Goal: Transaction & Acquisition: Obtain resource

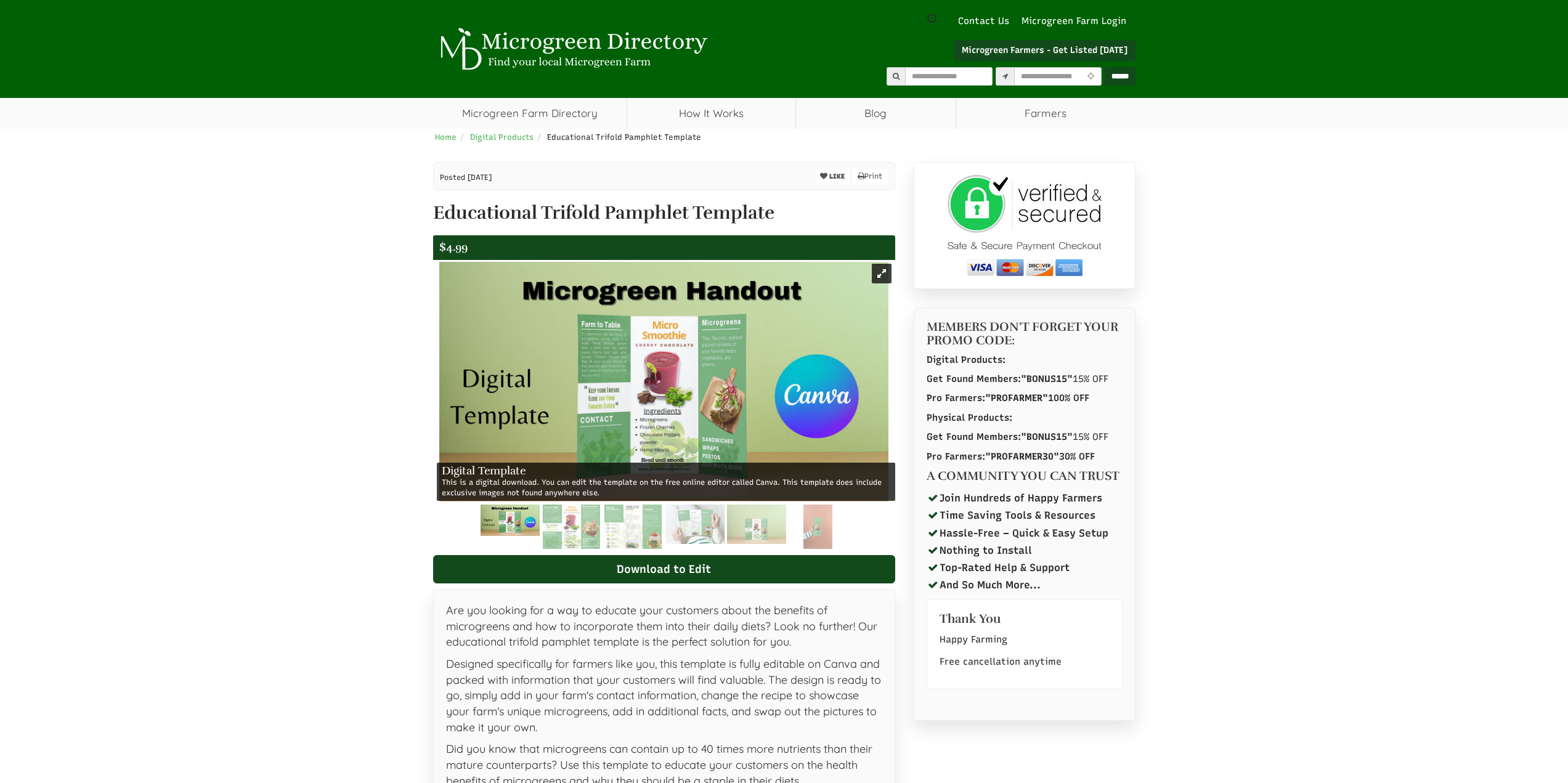
click at [514, 521] on img at bounding box center [510, 520] width 59 height 31
click at [568, 525] on img at bounding box center [571, 527] width 57 height 44
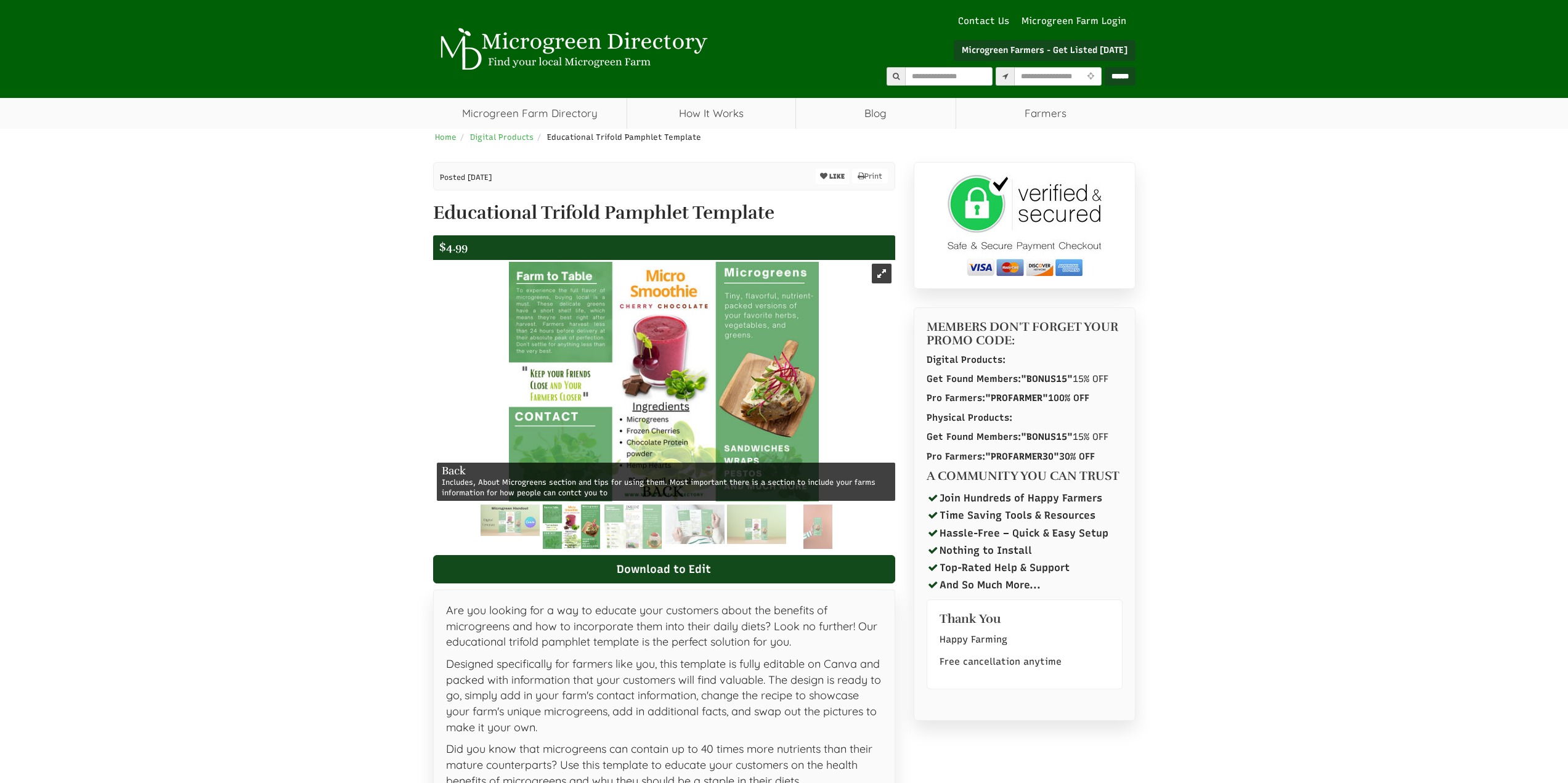
select select "Language Translate Widget"
click at [610, 530] on img at bounding box center [633, 527] width 57 height 44
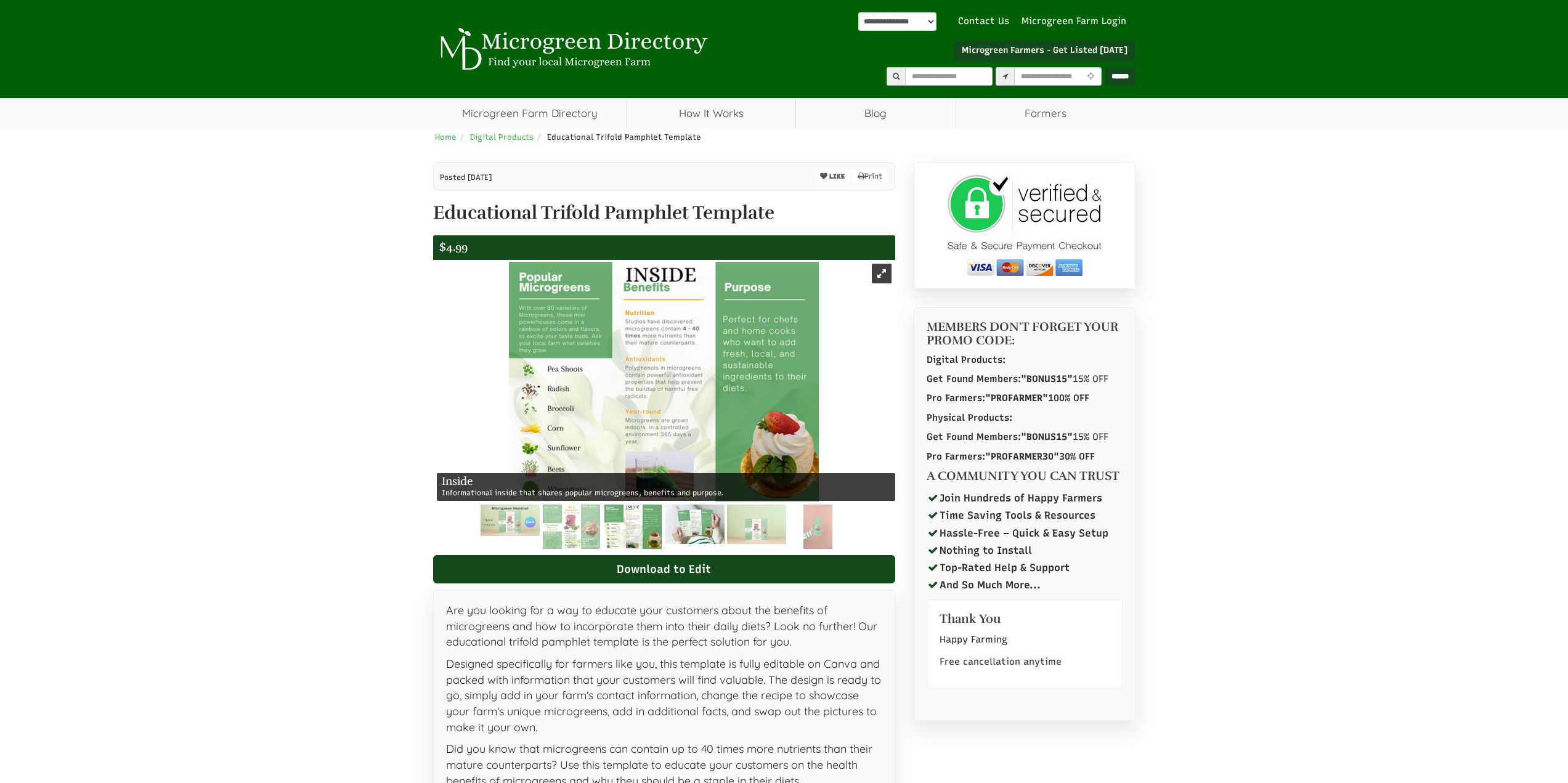
click at [679, 527] on img at bounding box center [695, 524] width 59 height 39
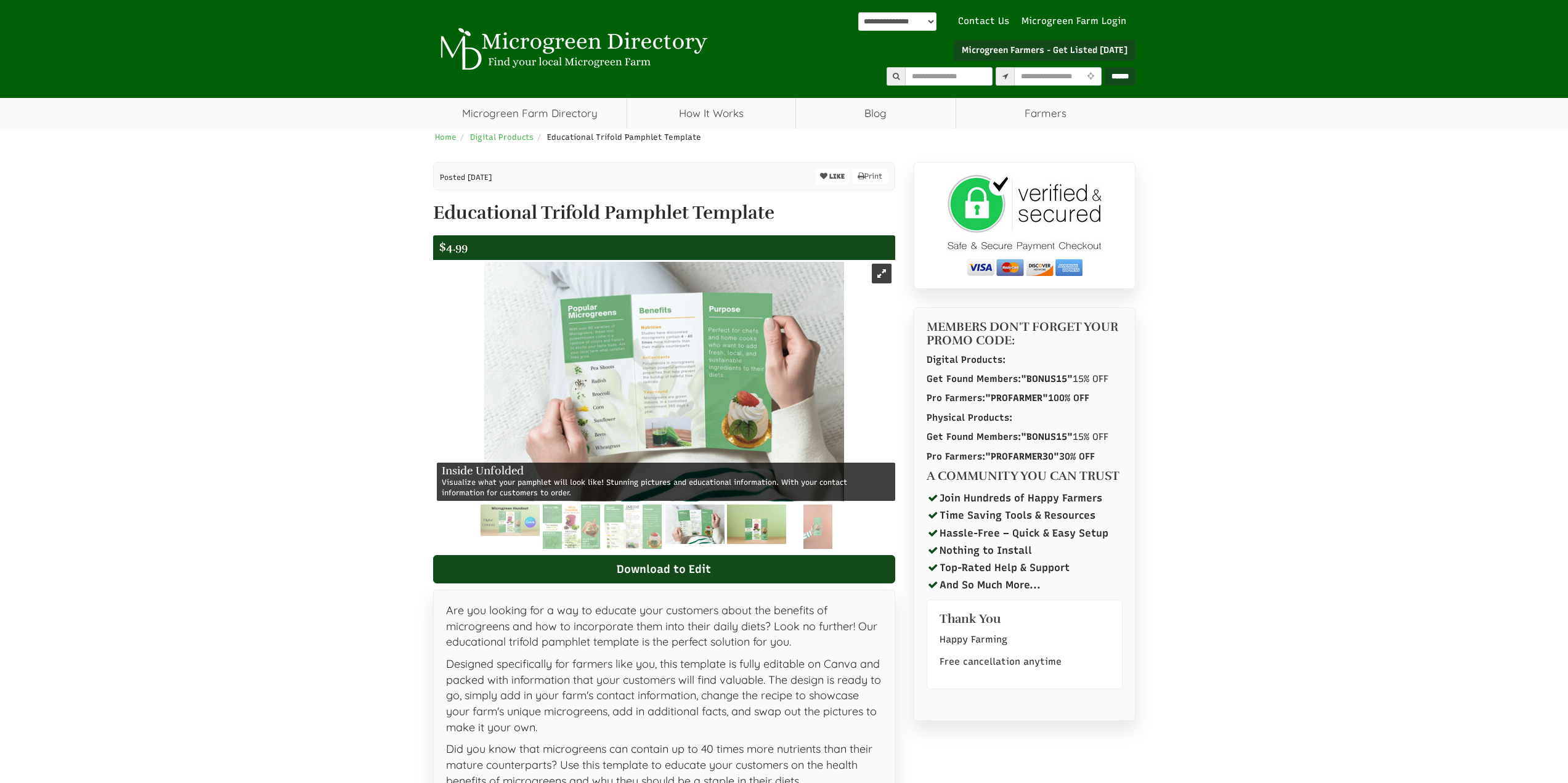
click at [738, 531] on img at bounding box center [756, 524] width 59 height 39
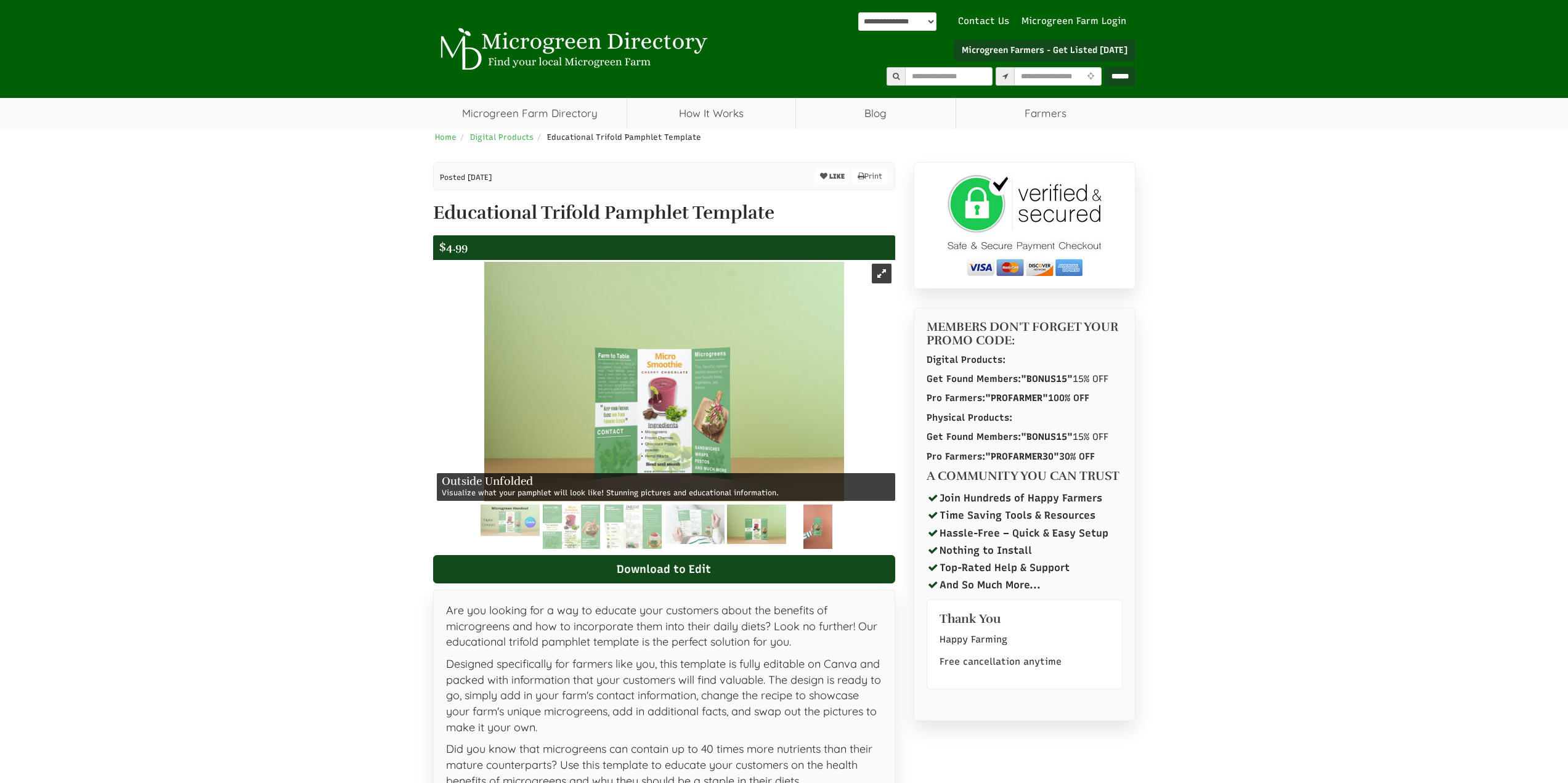
click at [803, 534] on img at bounding box center [818, 527] width 29 height 44
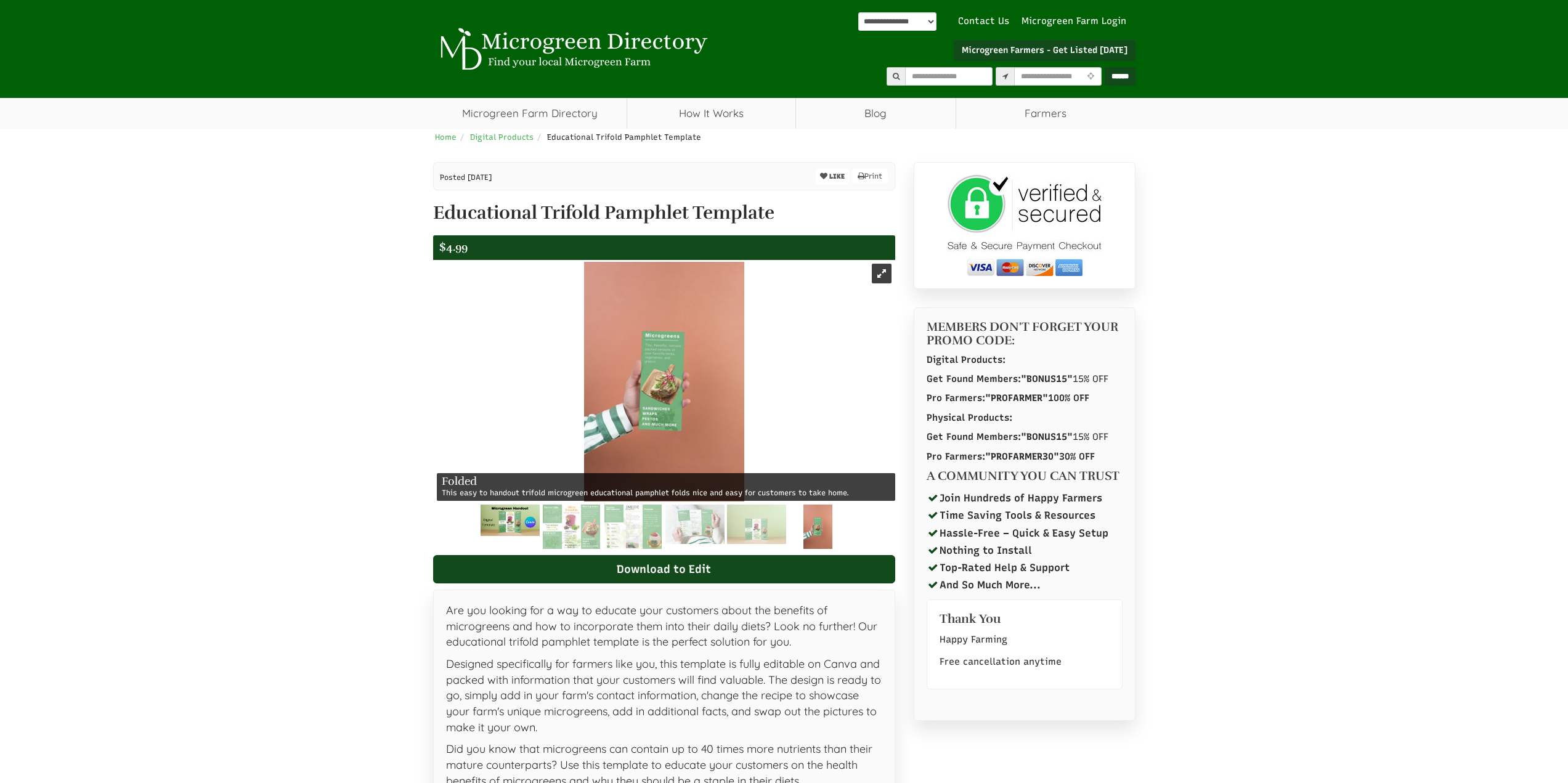
click at [509, 524] on img at bounding box center [510, 520] width 59 height 31
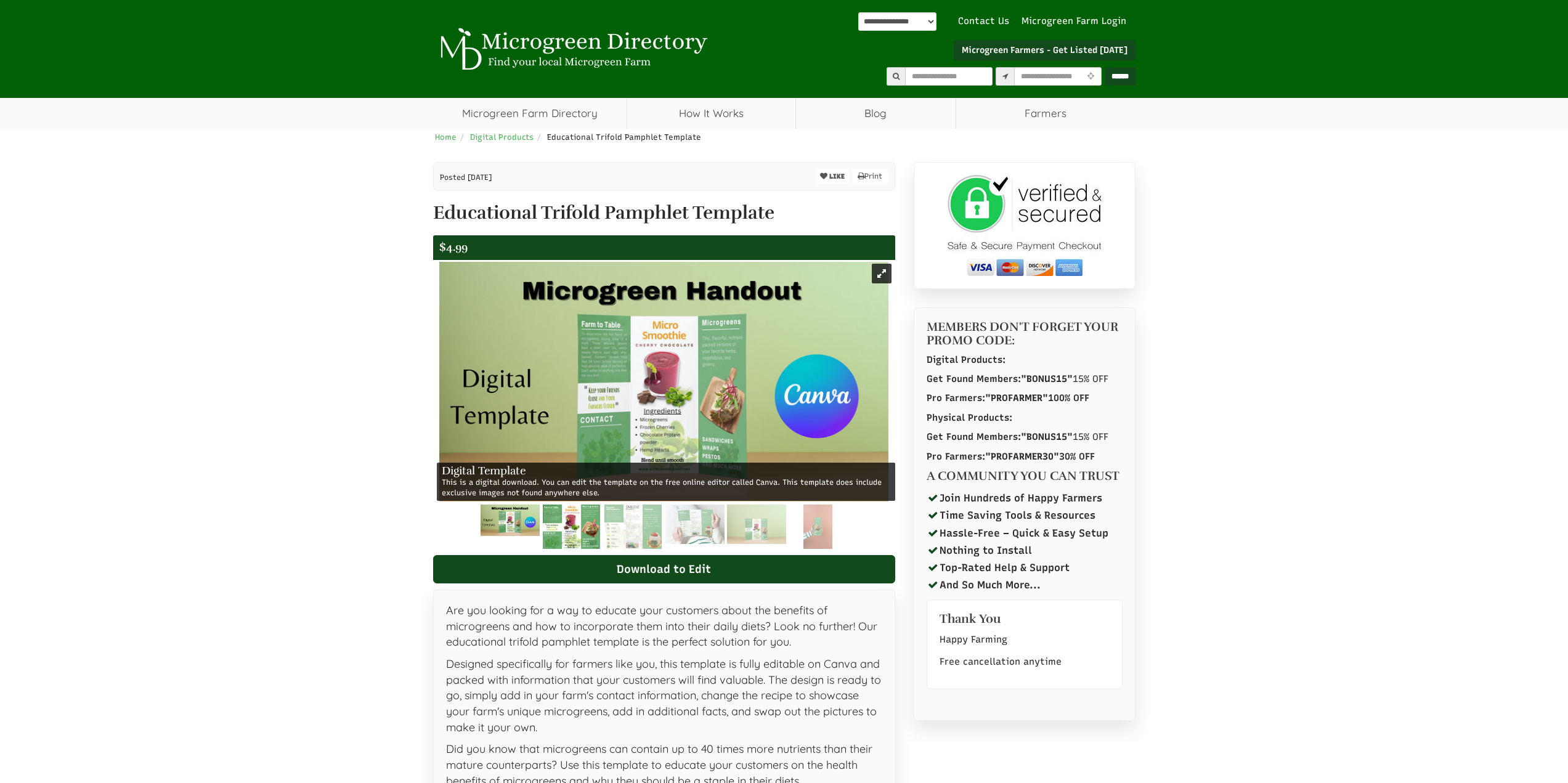
click at [544, 527] on img at bounding box center [571, 527] width 57 height 44
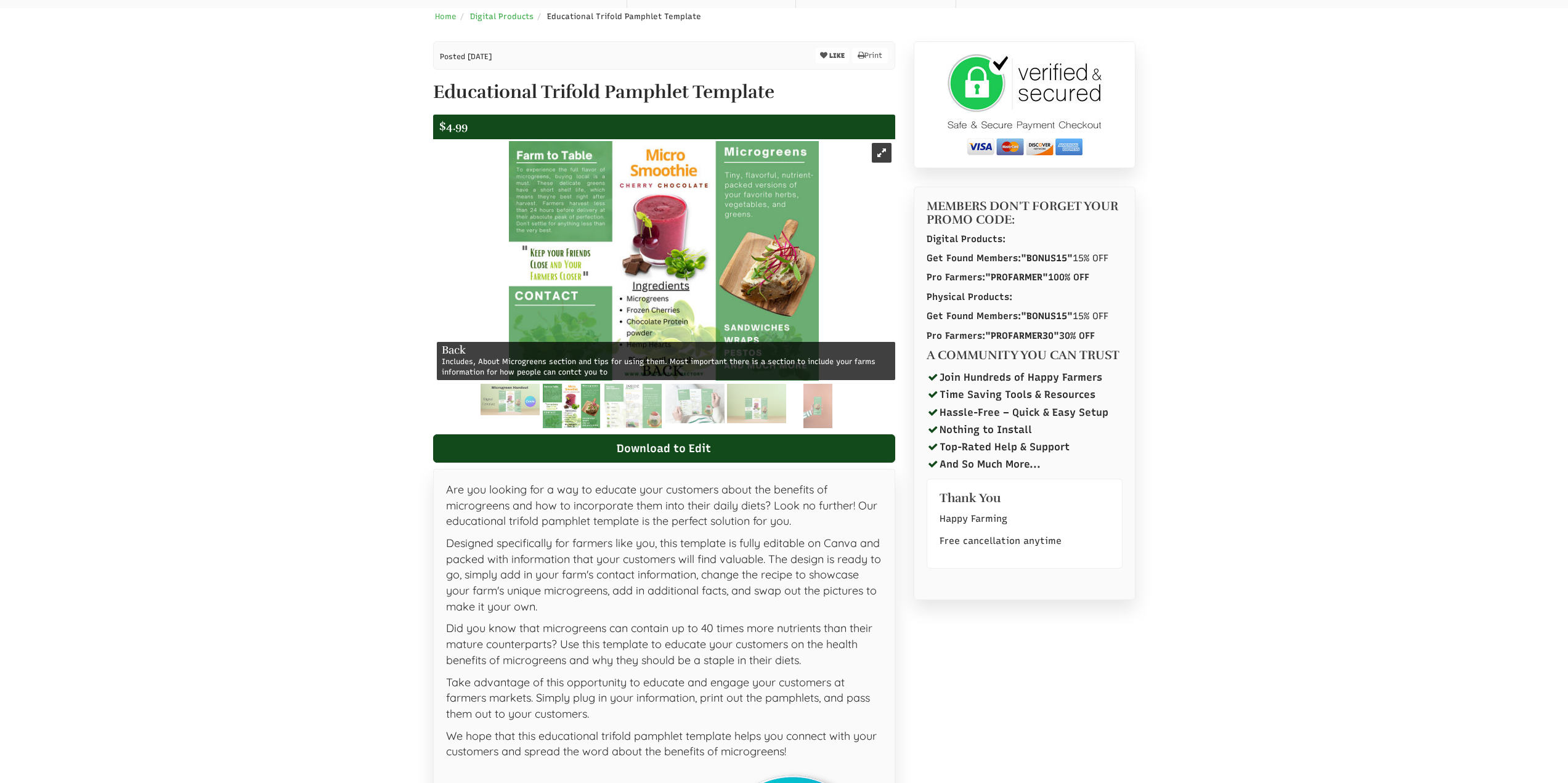
scroll to position [123, 0]
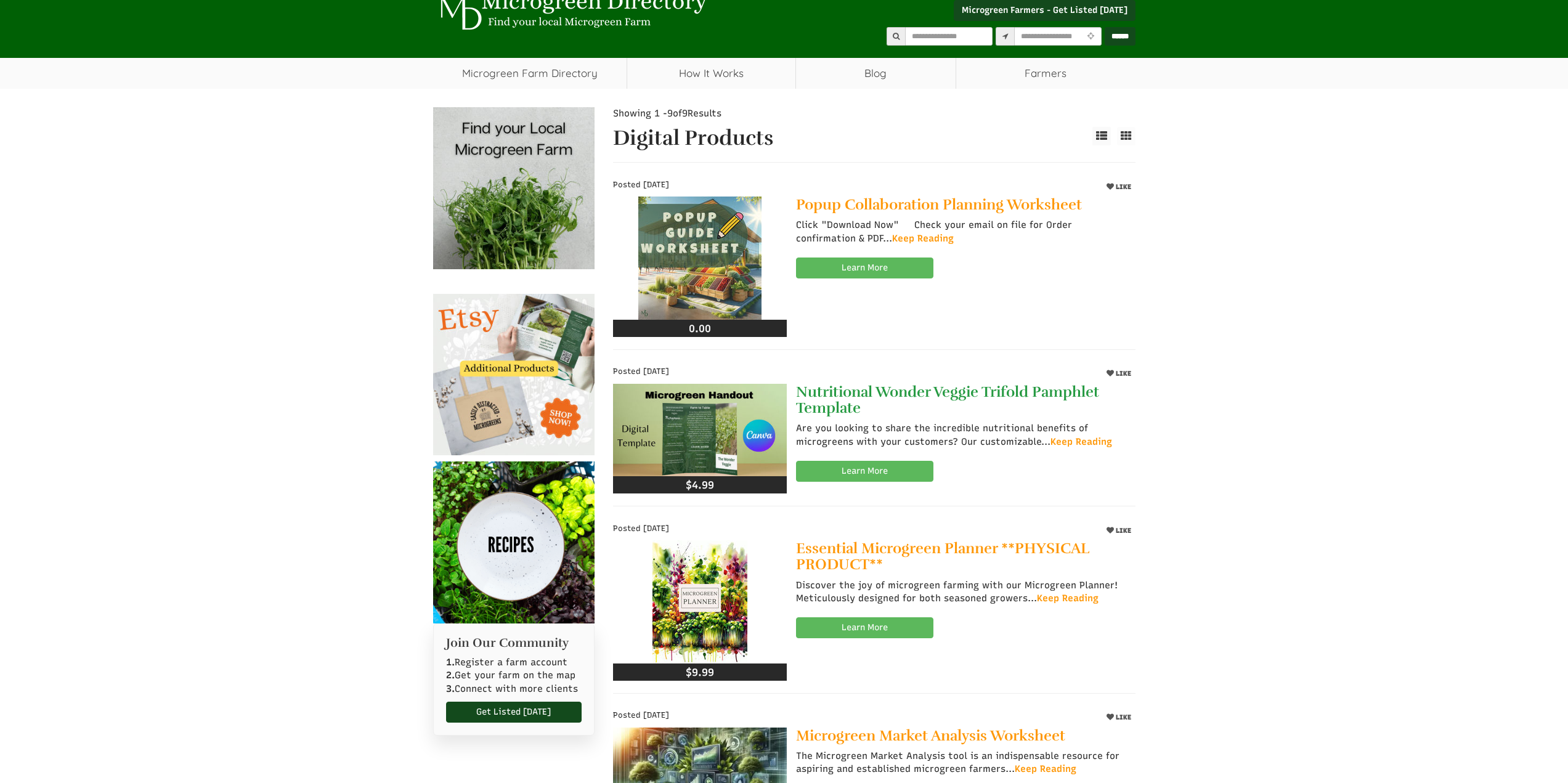
scroll to position [61, 0]
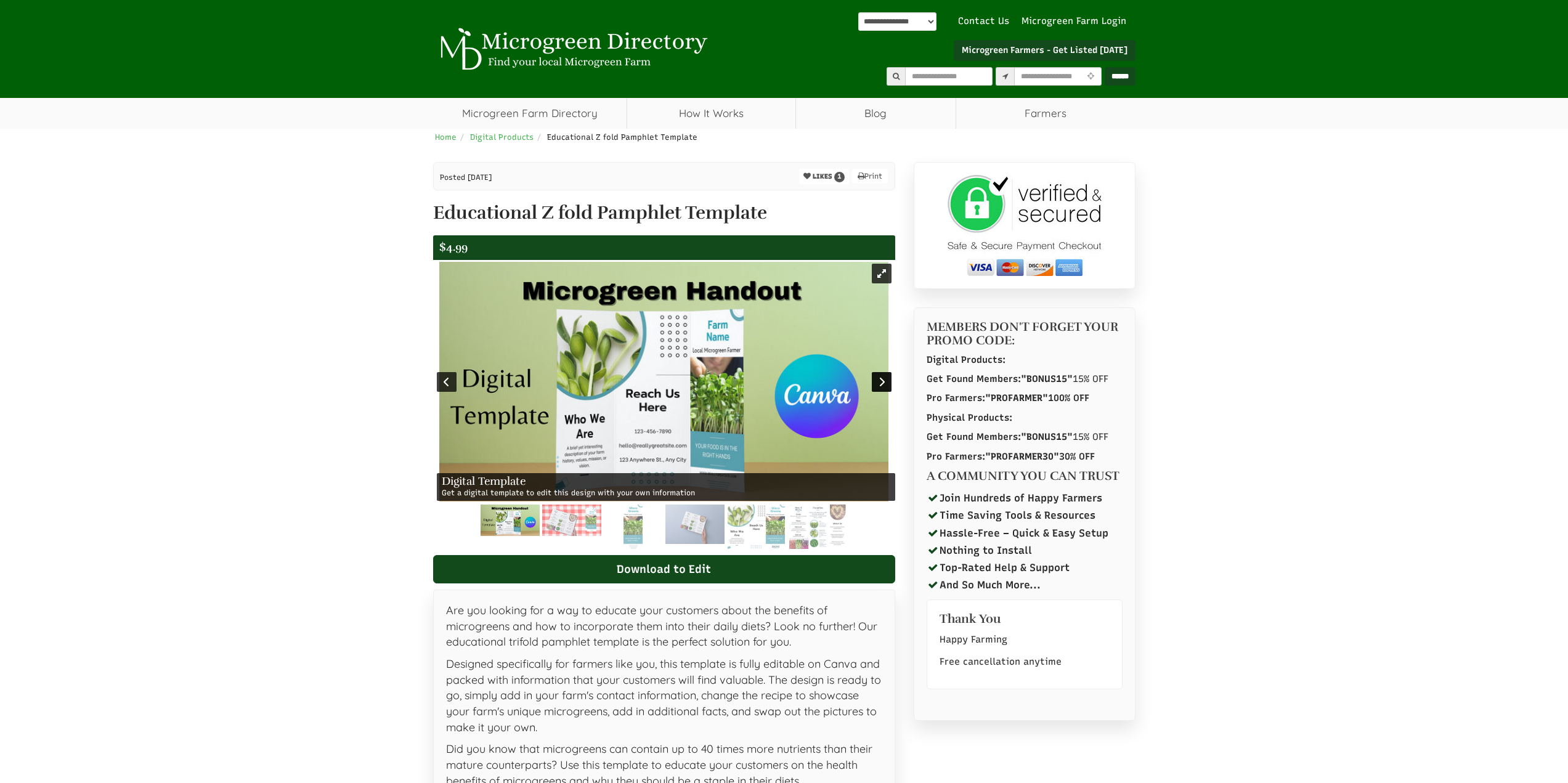
click at [878, 382] on div at bounding box center [882, 382] width 20 height 20
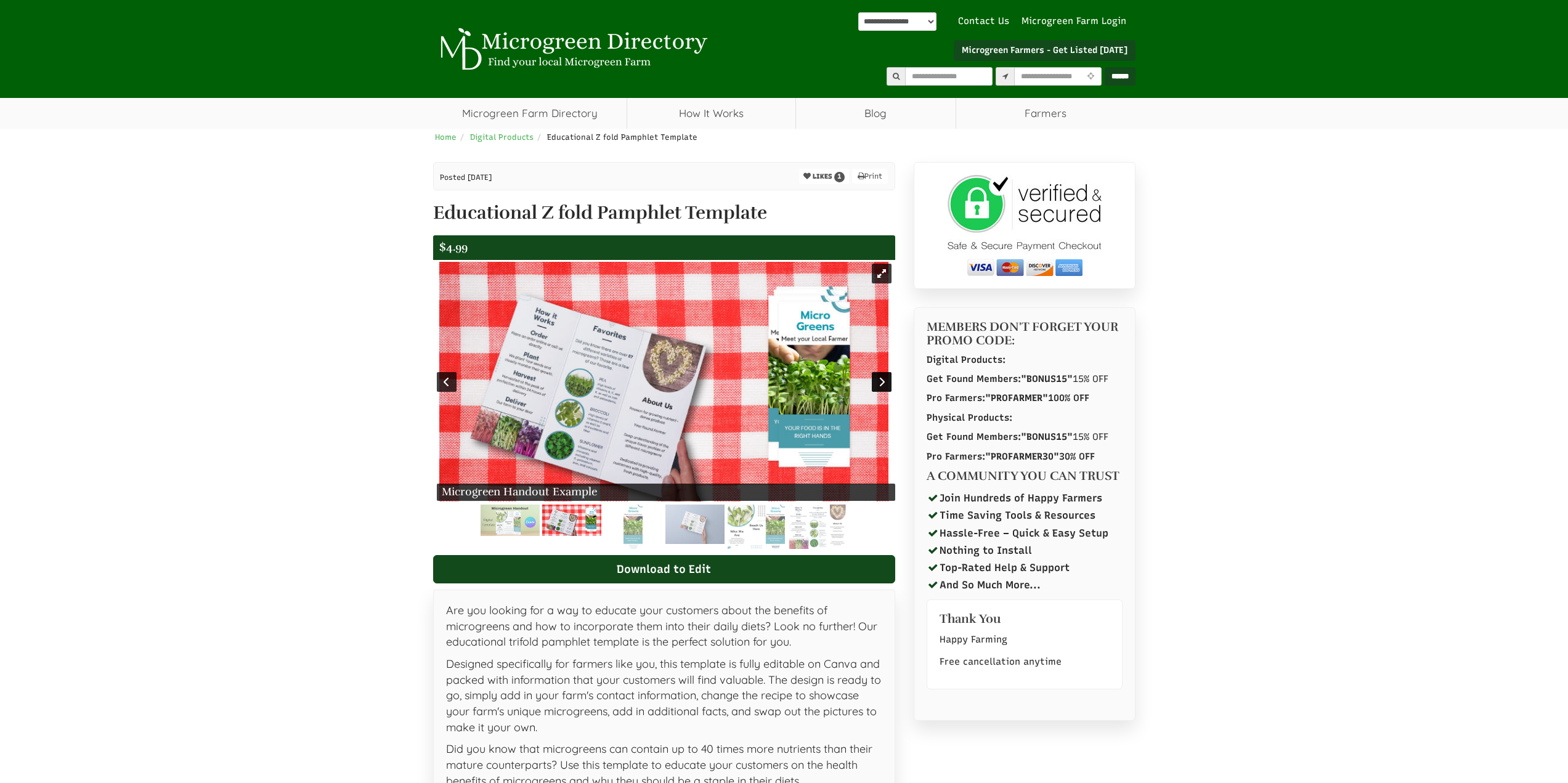
click at [878, 382] on div at bounding box center [882, 382] width 20 height 20
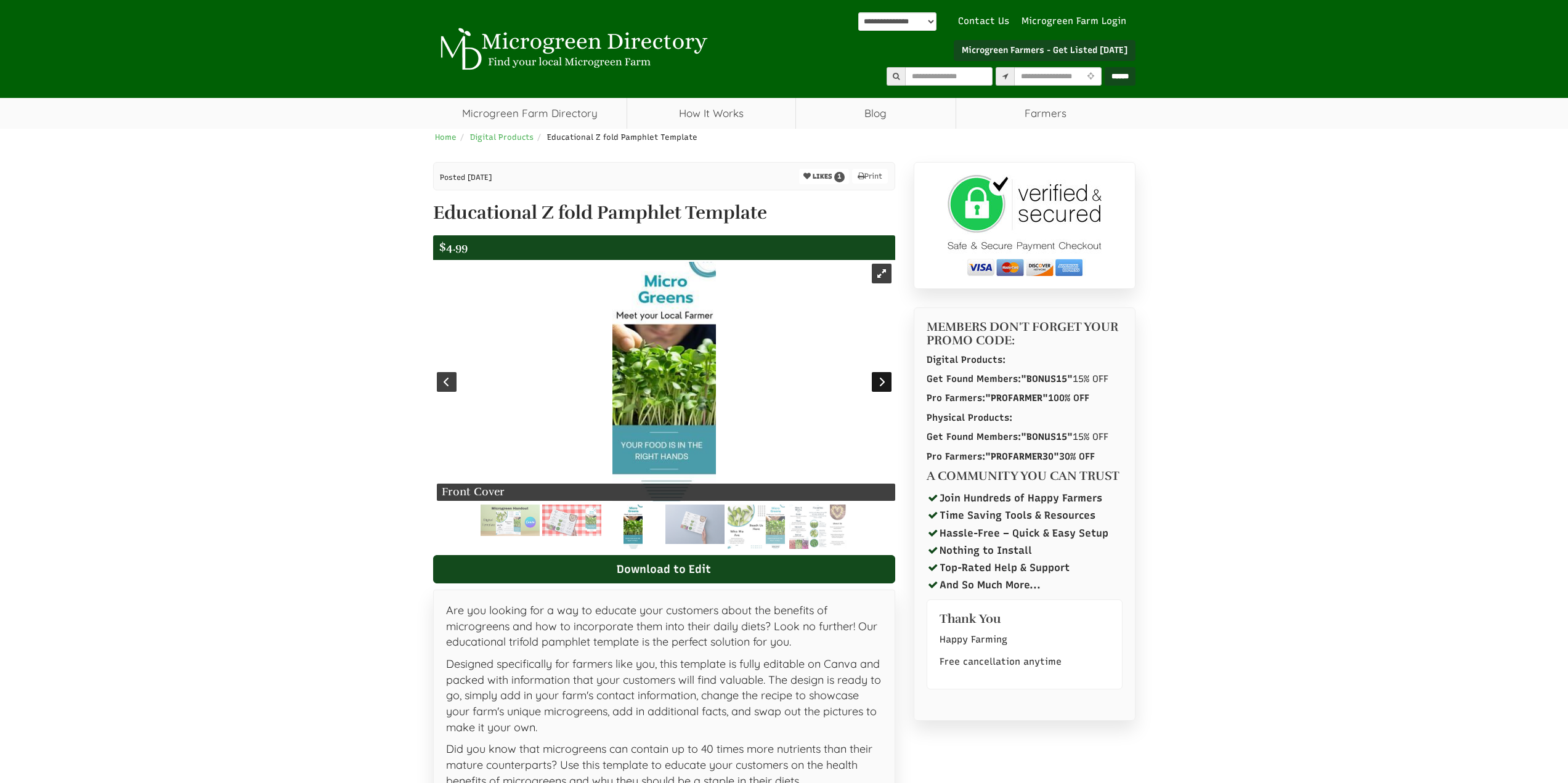
click at [878, 382] on div at bounding box center [882, 382] width 20 height 20
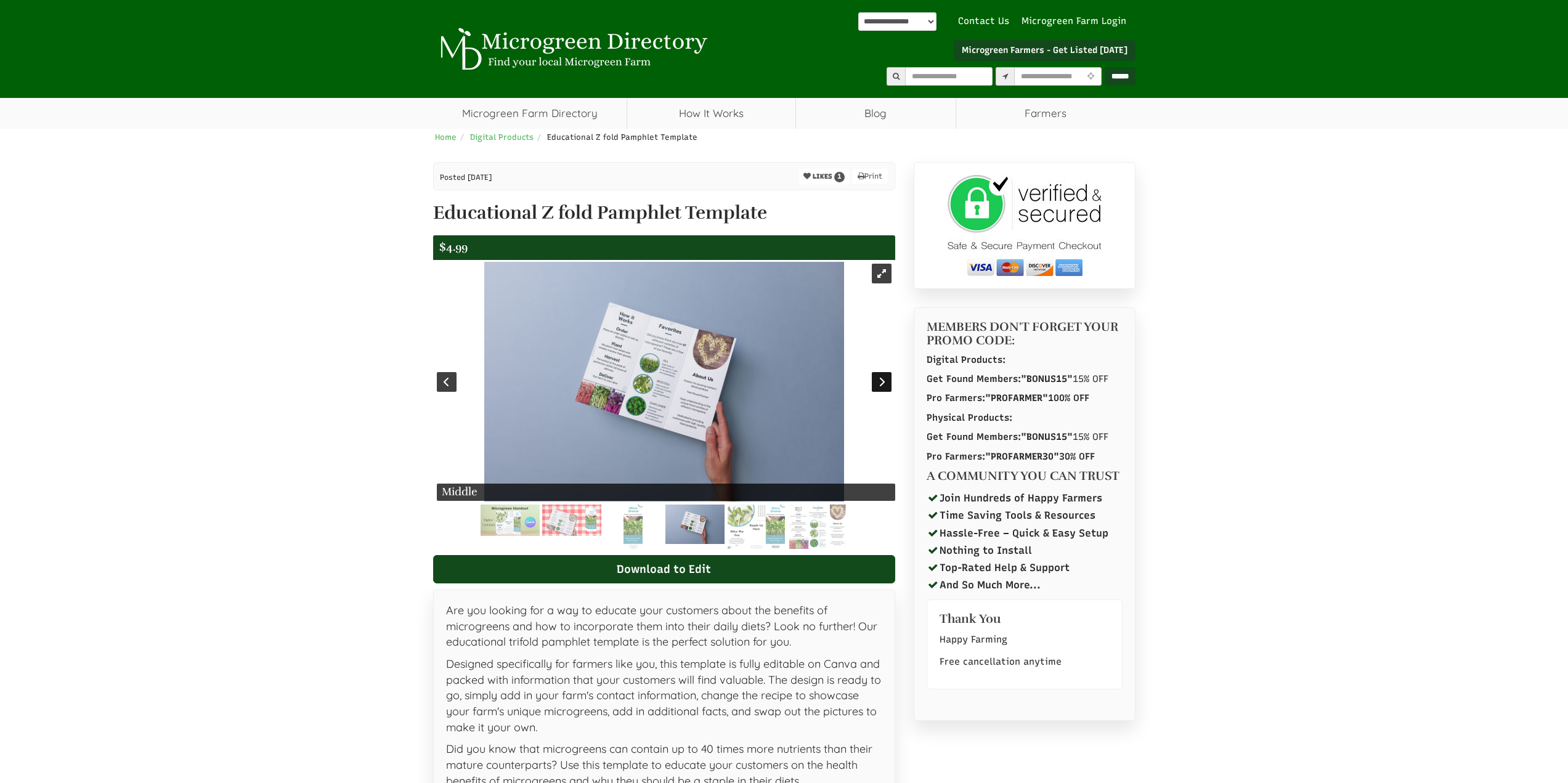
click at [878, 382] on div at bounding box center [882, 382] width 20 height 20
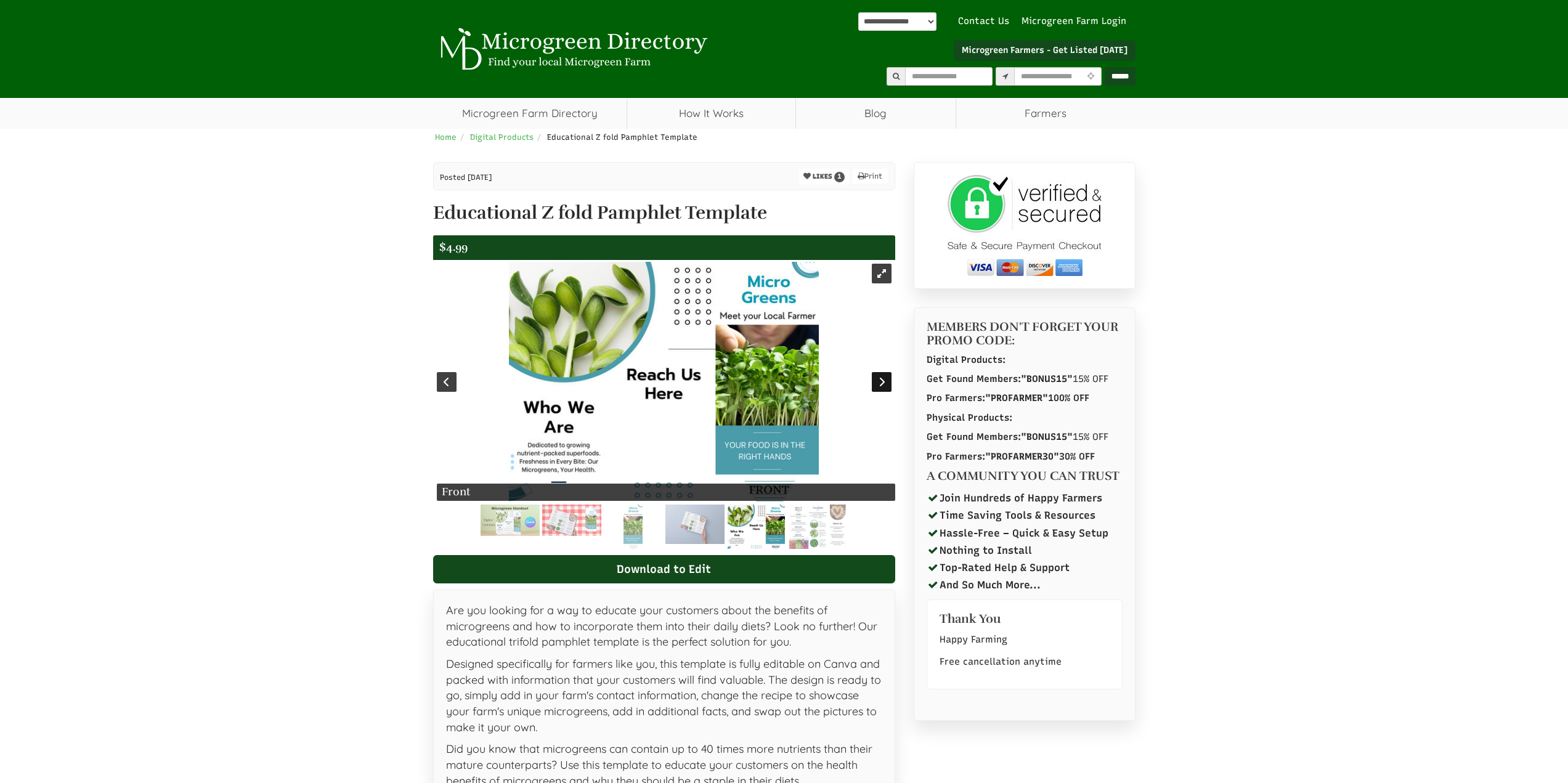
click at [878, 382] on div at bounding box center [882, 382] width 20 height 20
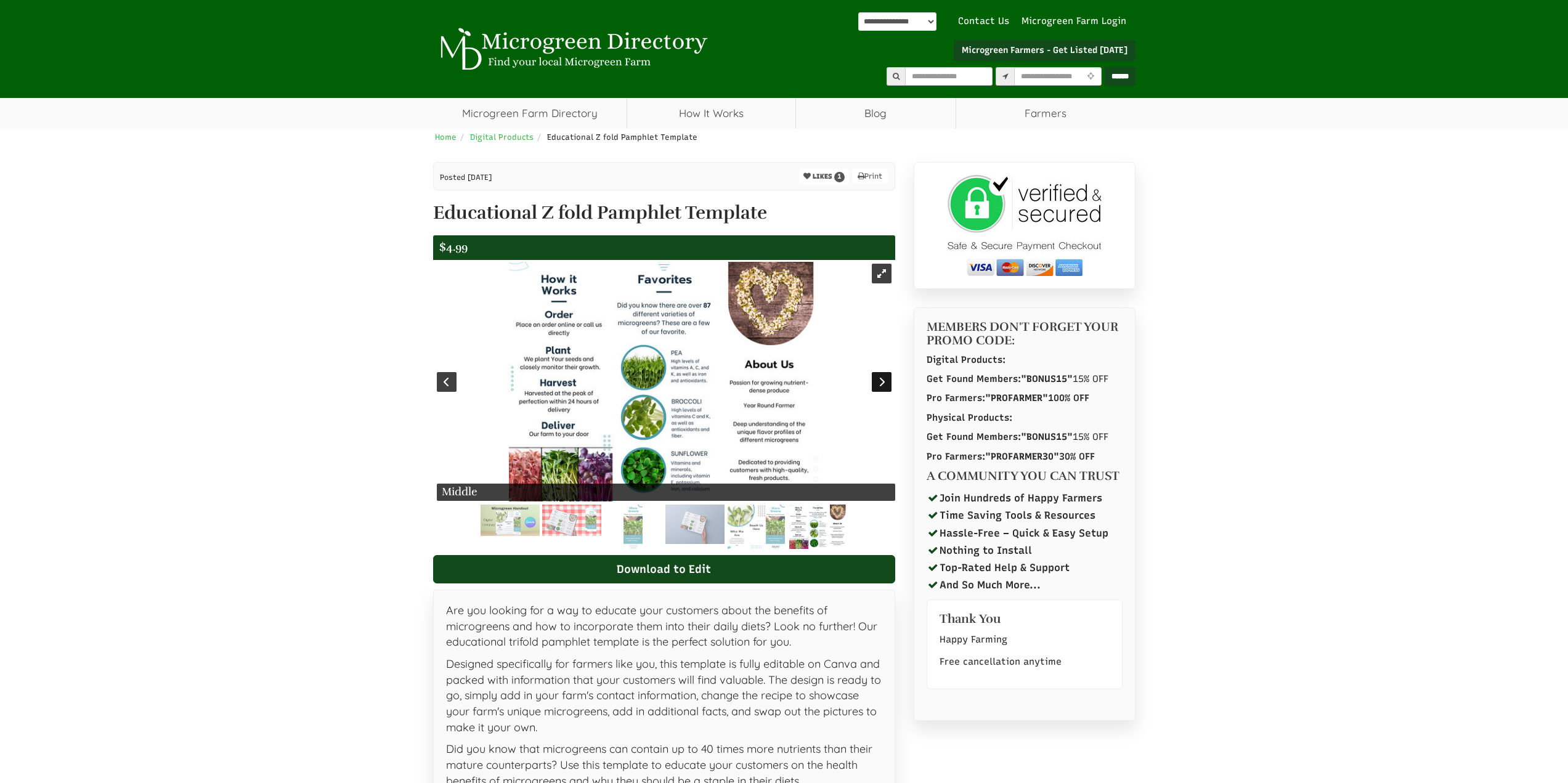
click at [878, 382] on div at bounding box center [882, 382] width 20 height 20
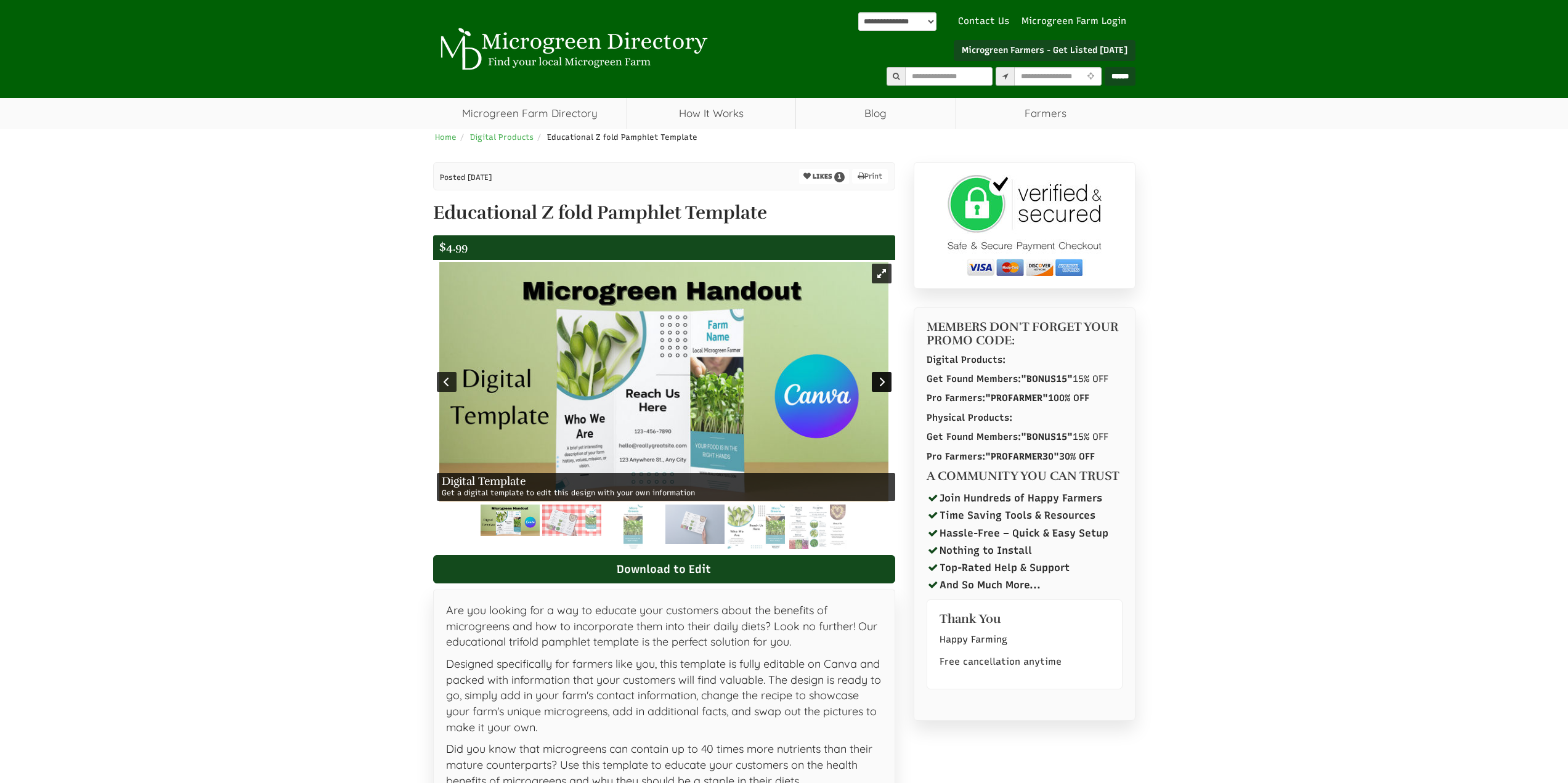
click at [878, 382] on div at bounding box center [882, 382] width 20 height 20
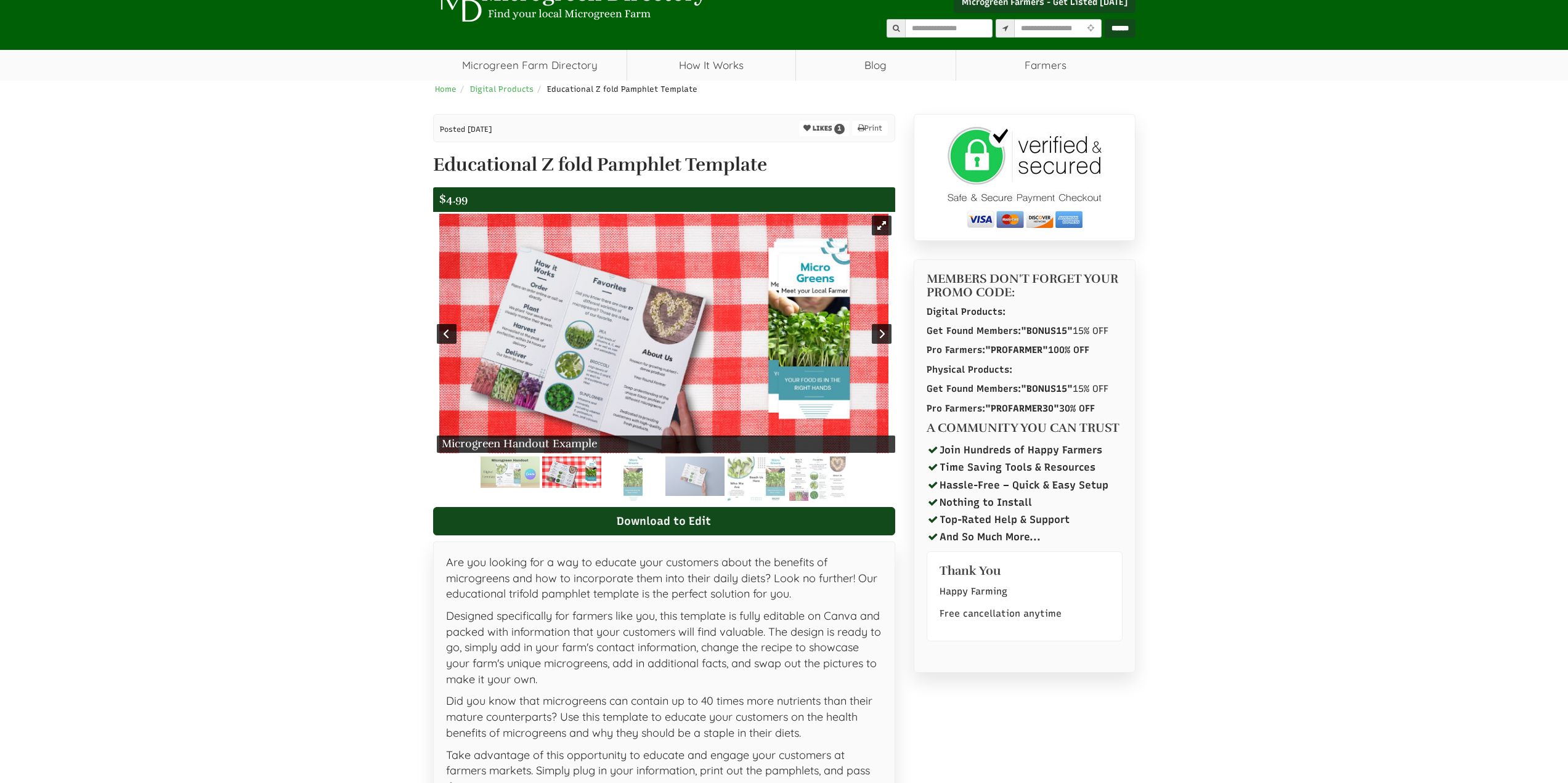
scroll to position [61, 0]
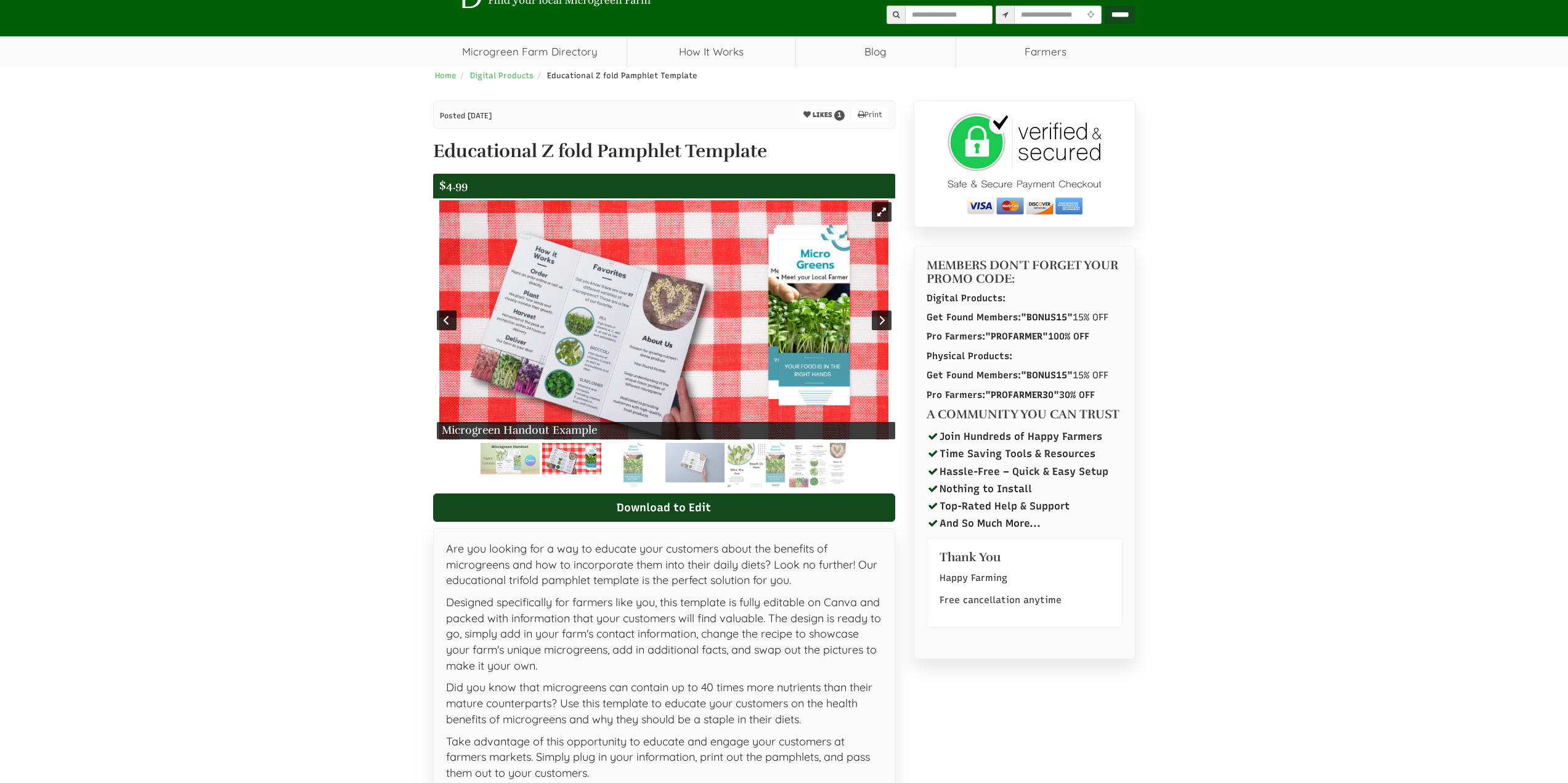
click at [745, 289] on img at bounding box center [663, 320] width 449 height 240
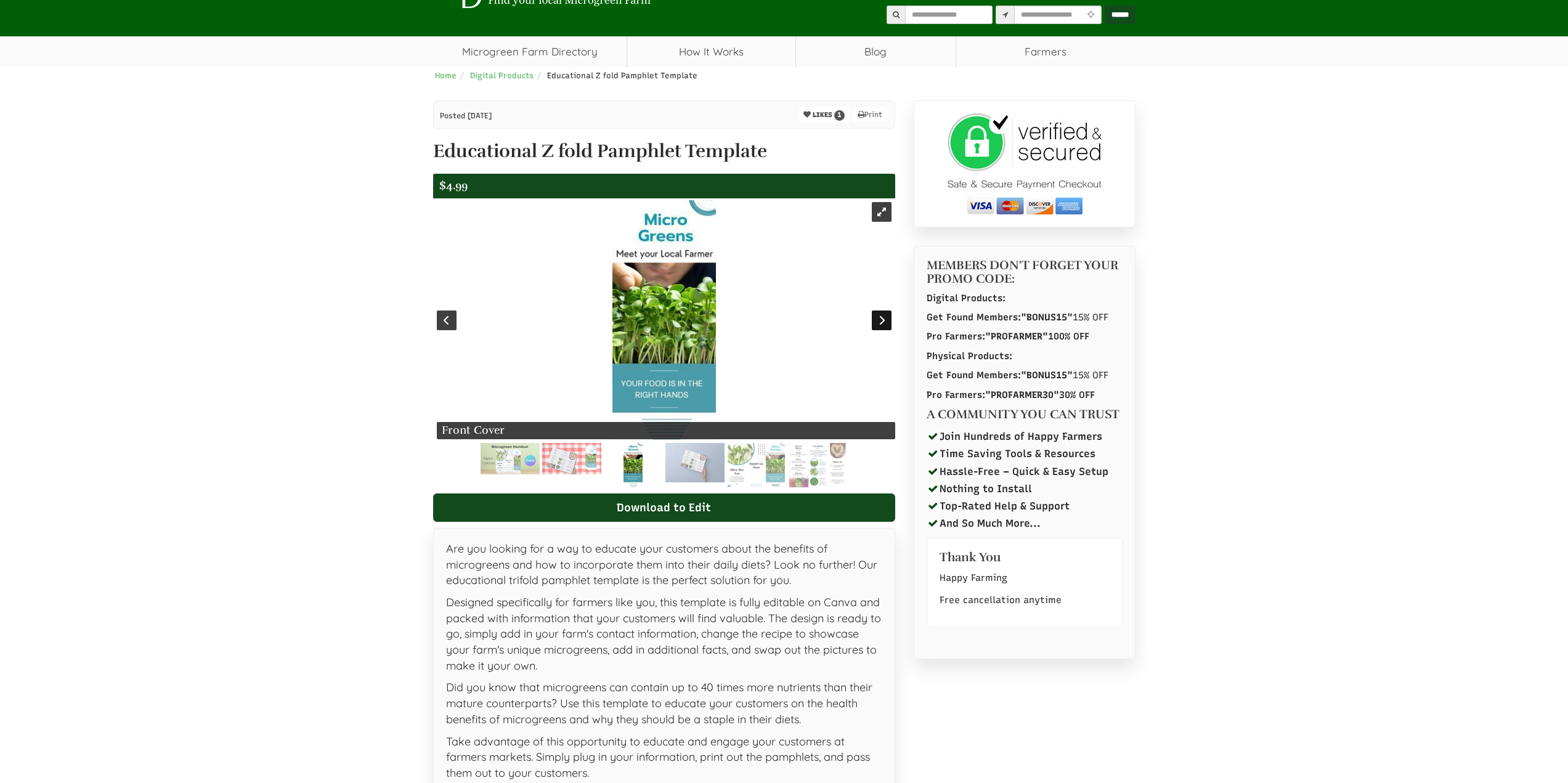
click at [880, 324] on div at bounding box center [882, 320] width 20 height 20
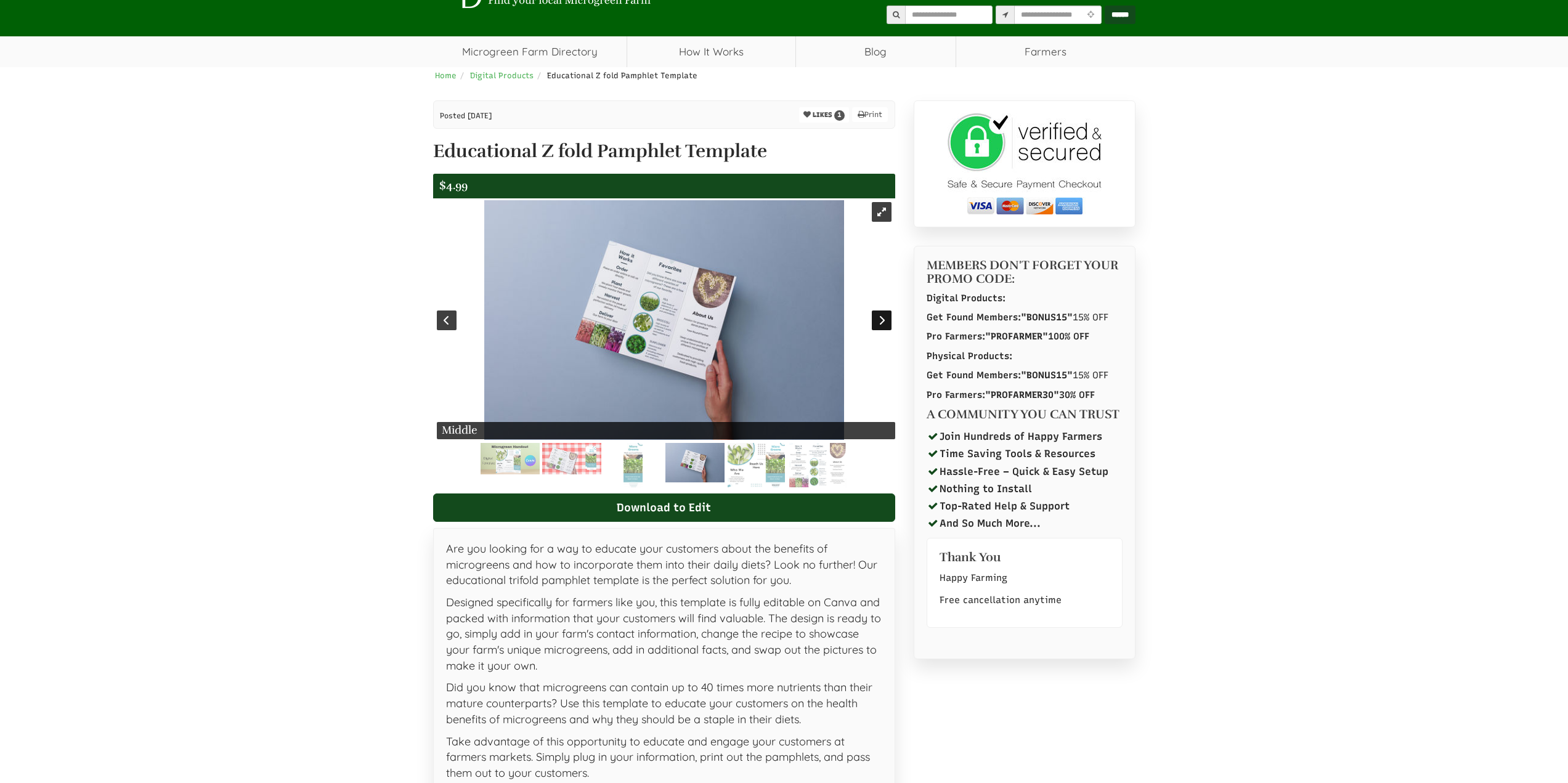
click at [880, 324] on div at bounding box center [882, 320] width 20 height 20
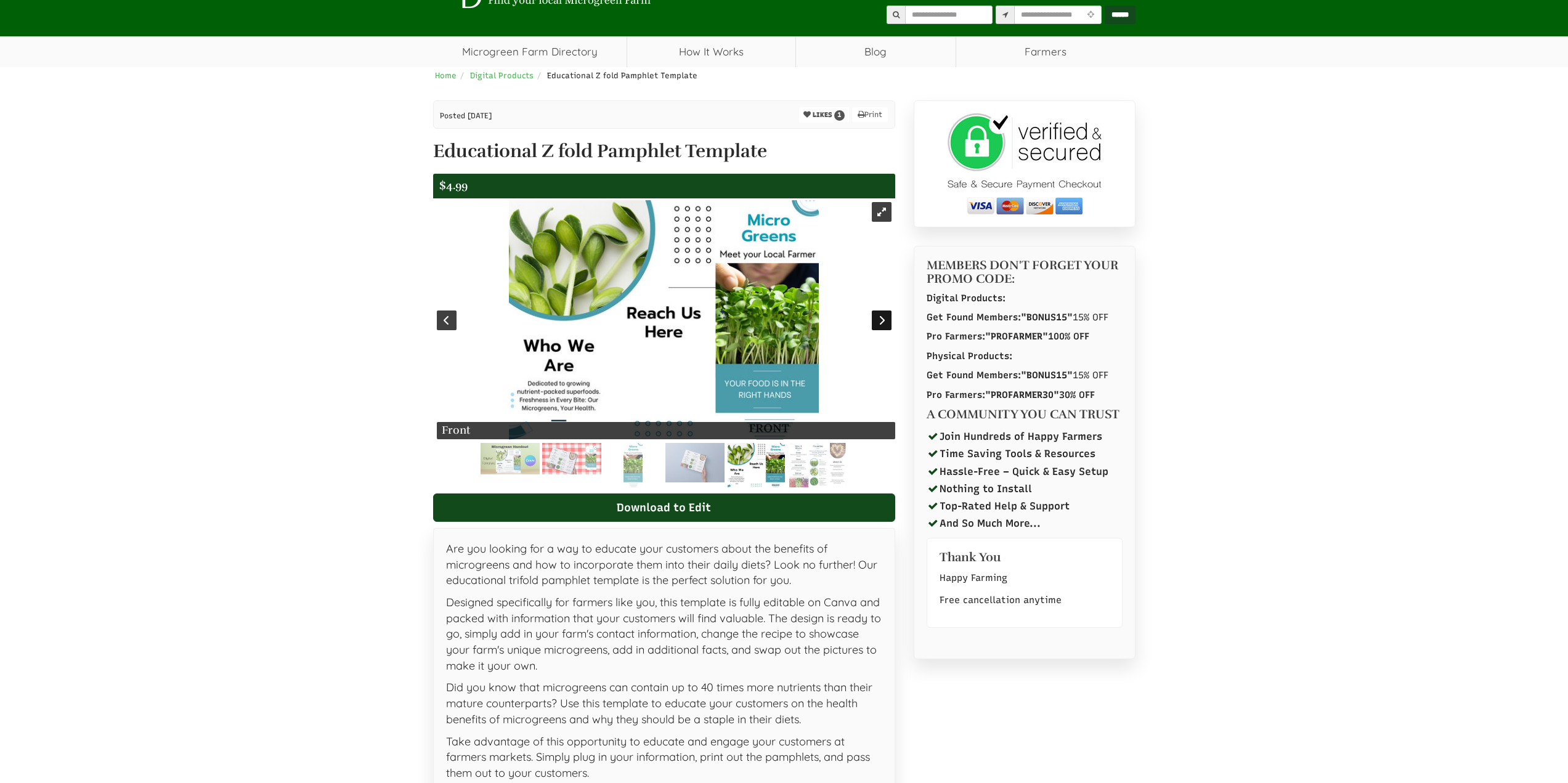
click at [880, 324] on div at bounding box center [882, 320] width 20 height 20
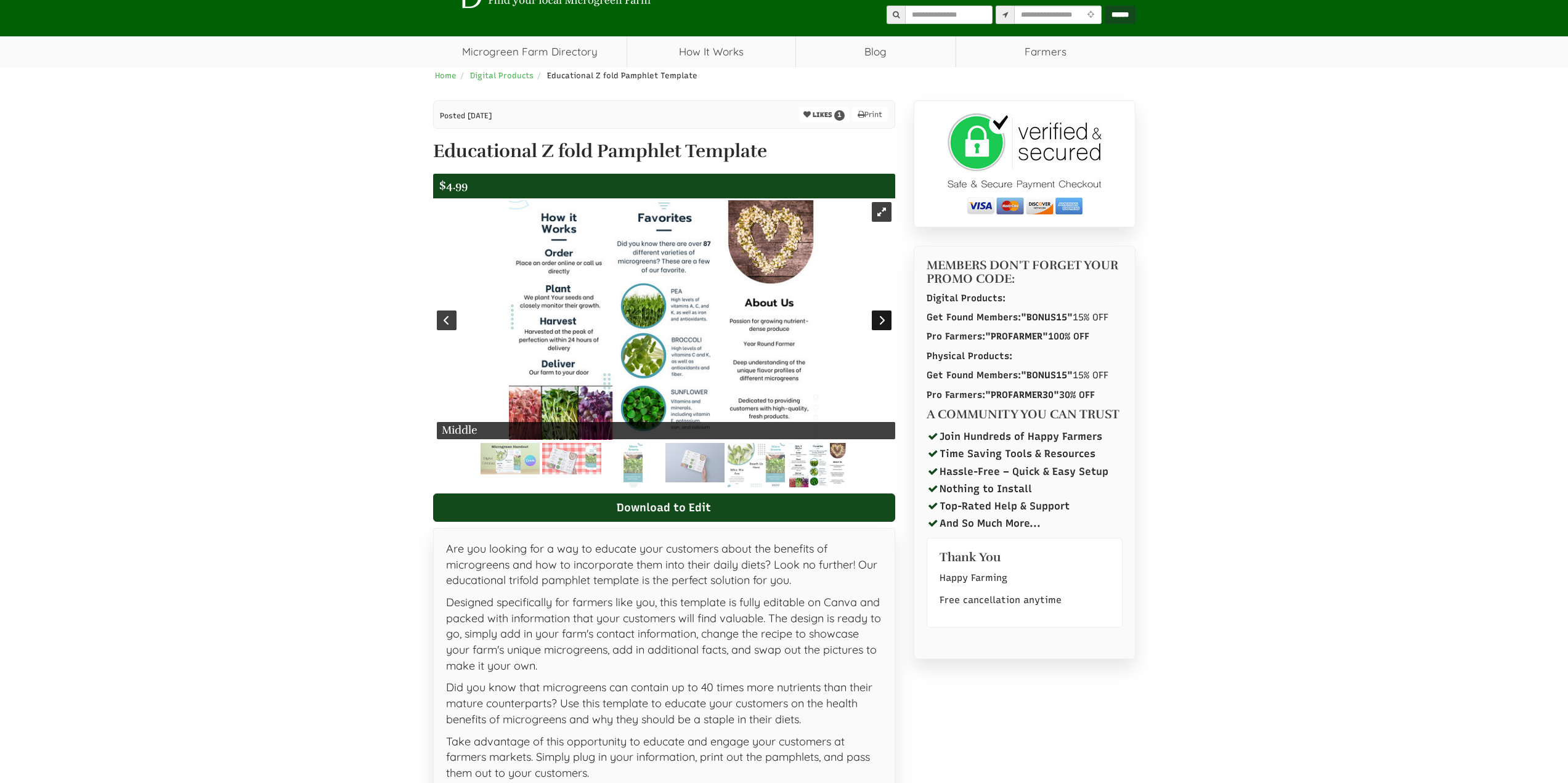
click at [880, 324] on div at bounding box center [882, 320] width 20 height 20
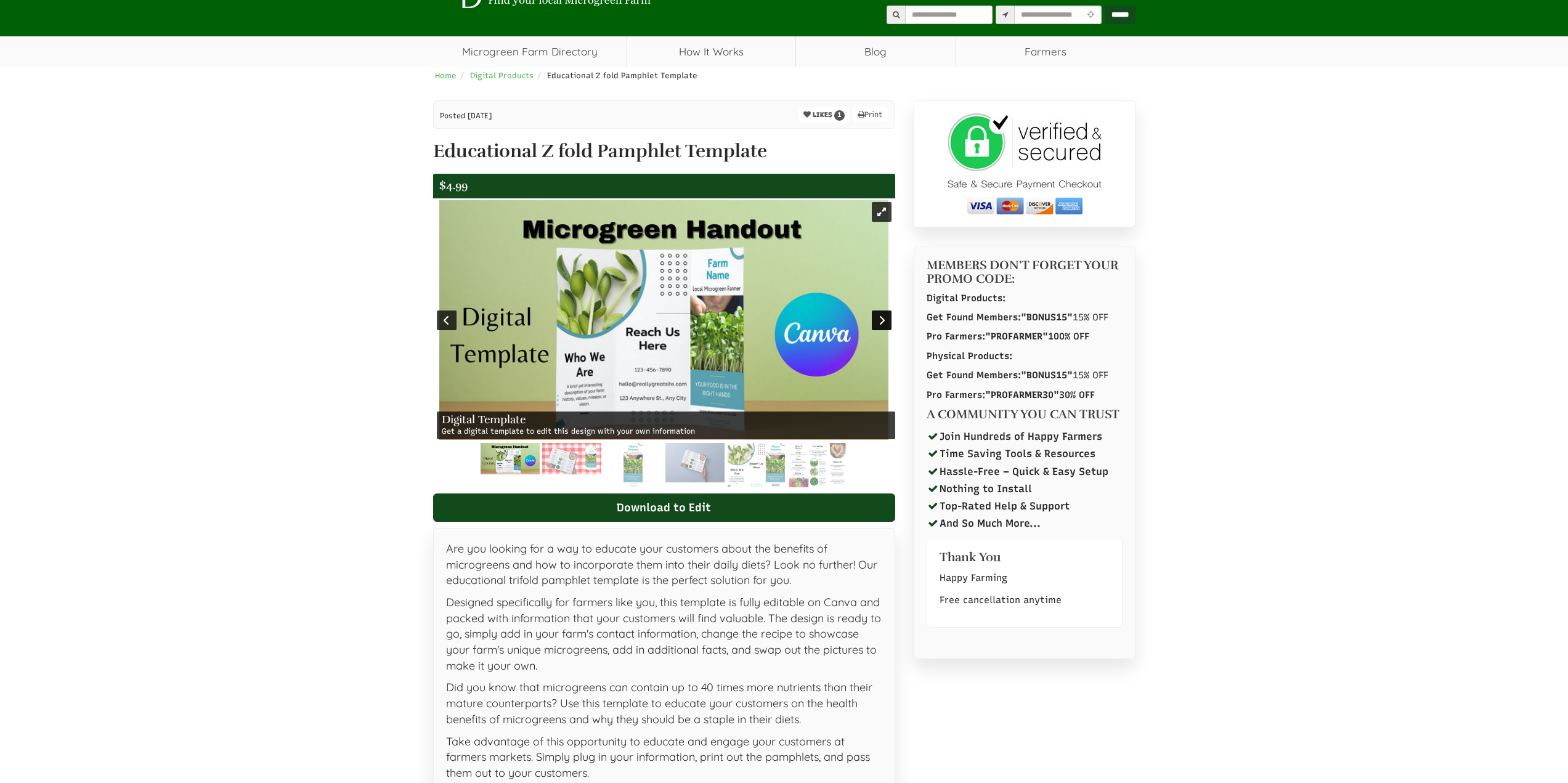
click at [880, 324] on div at bounding box center [882, 320] width 20 height 20
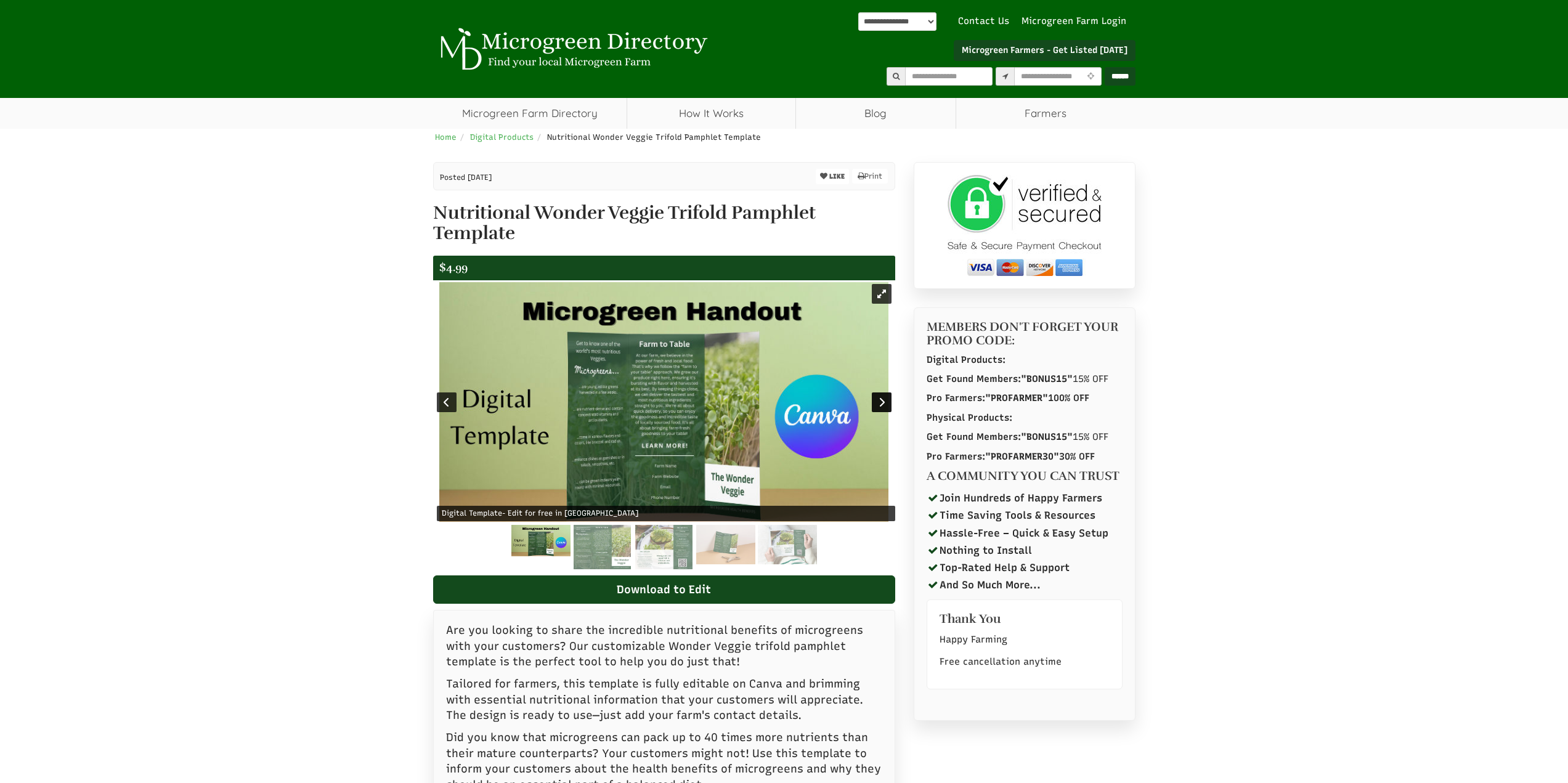
click at [883, 408] on div at bounding box center [882, 403] width 20 height 20
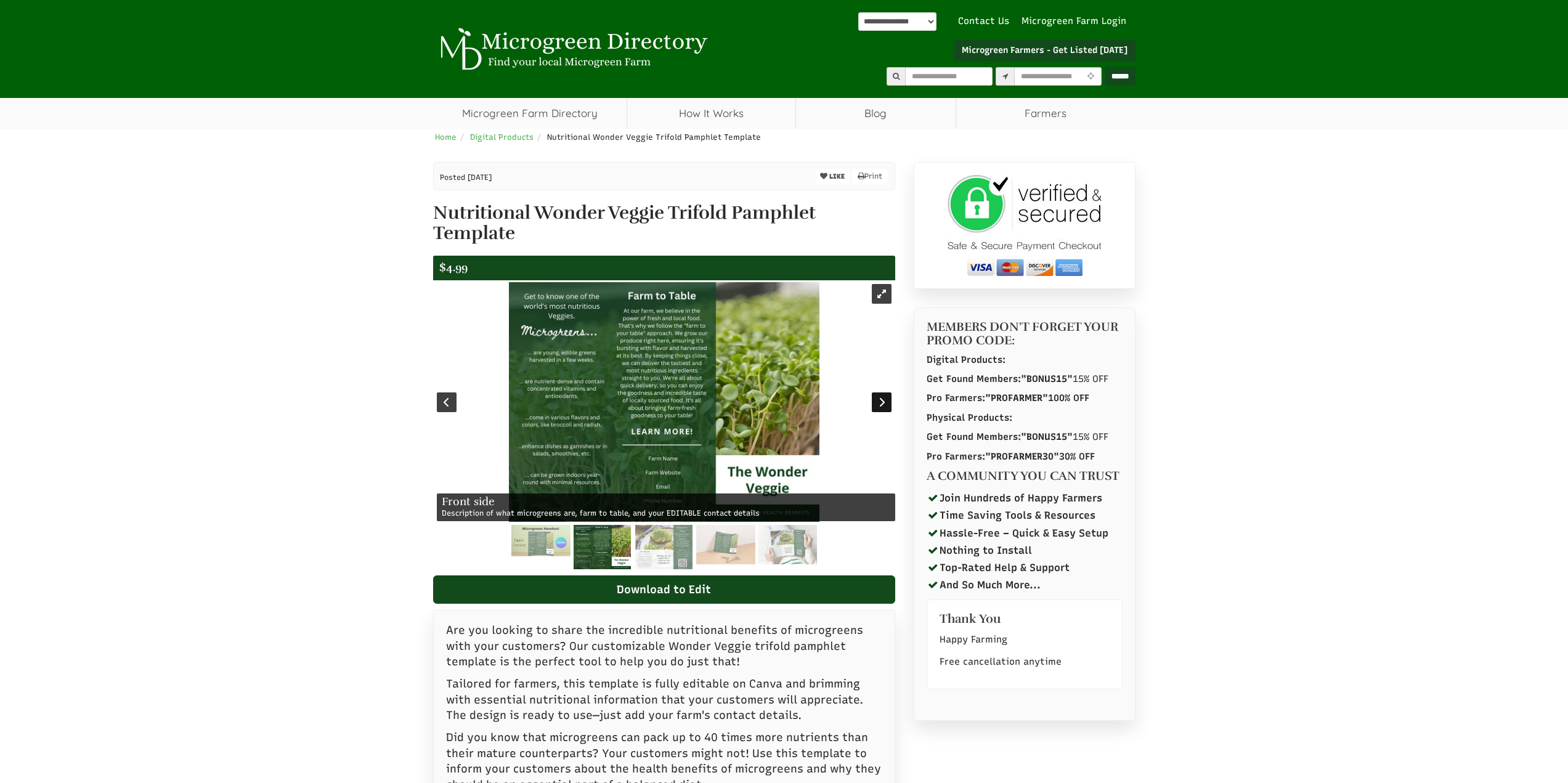
click at [884, 410] on div at bounding box center [882, 403] width 20 height 20
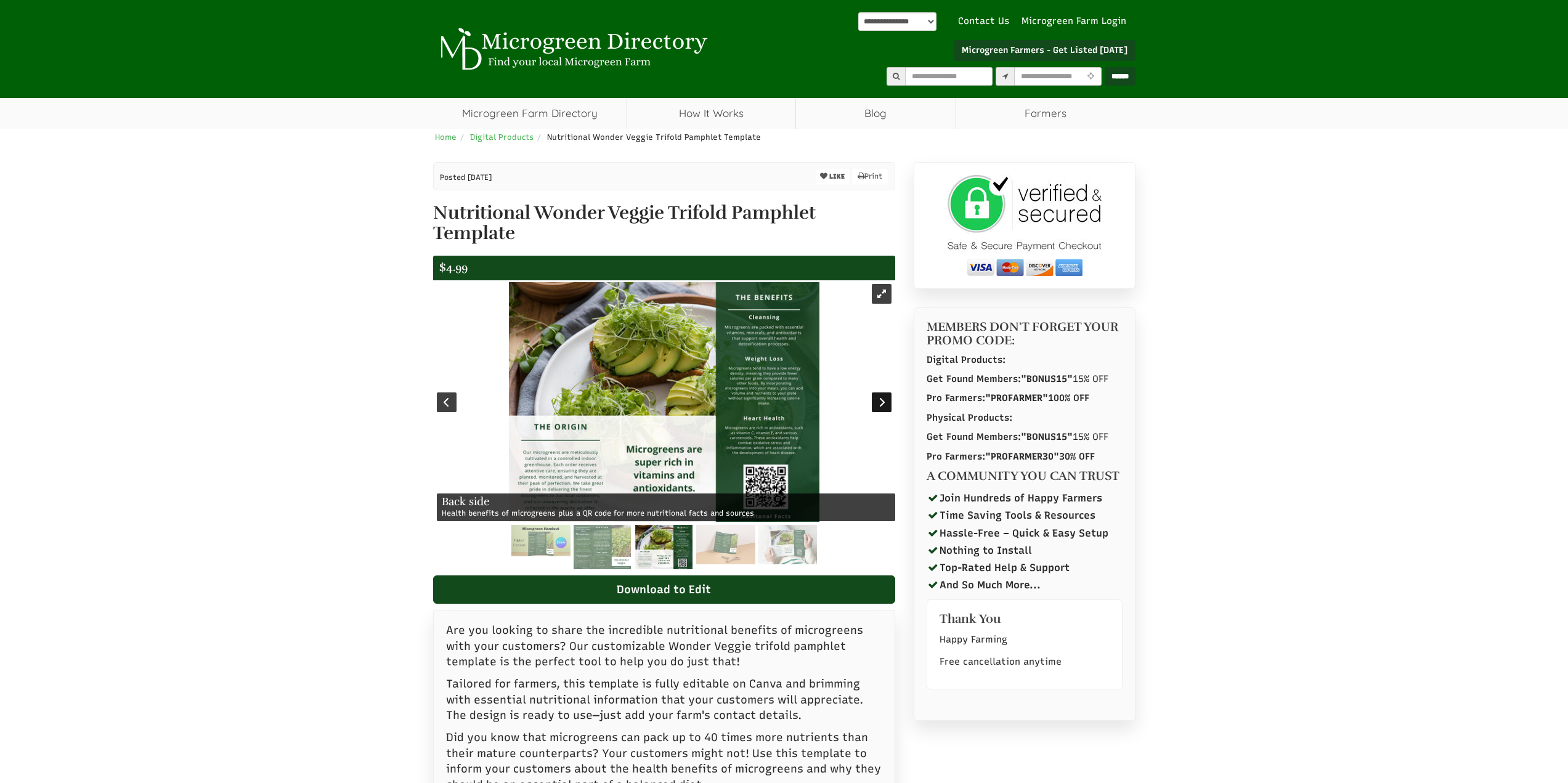
click at [884, 410] on div at bounding box center [882, 403] width 20 height 20
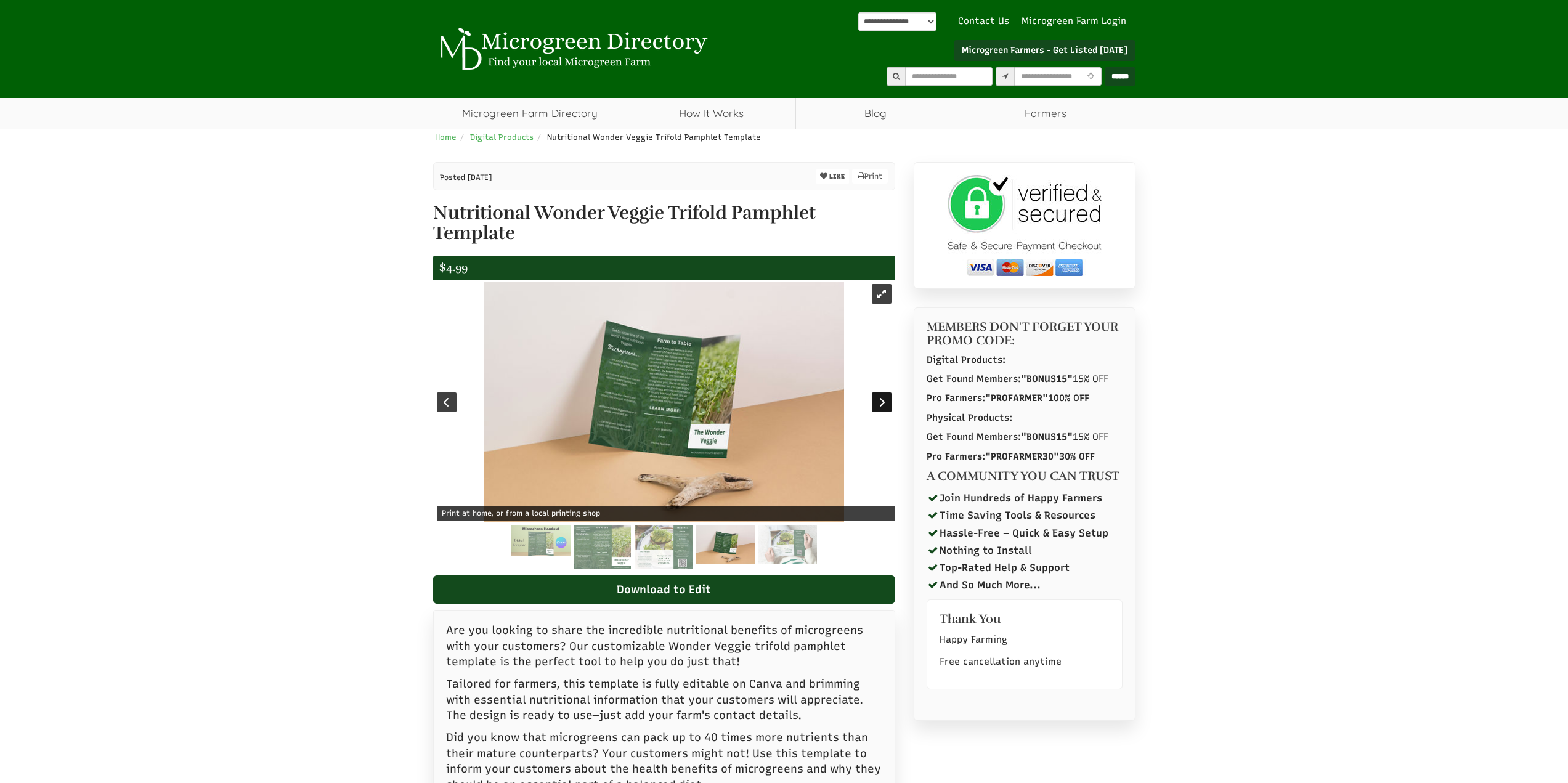
click at [884, 410] on div at bounding box center [882, 403] width 20 height 20
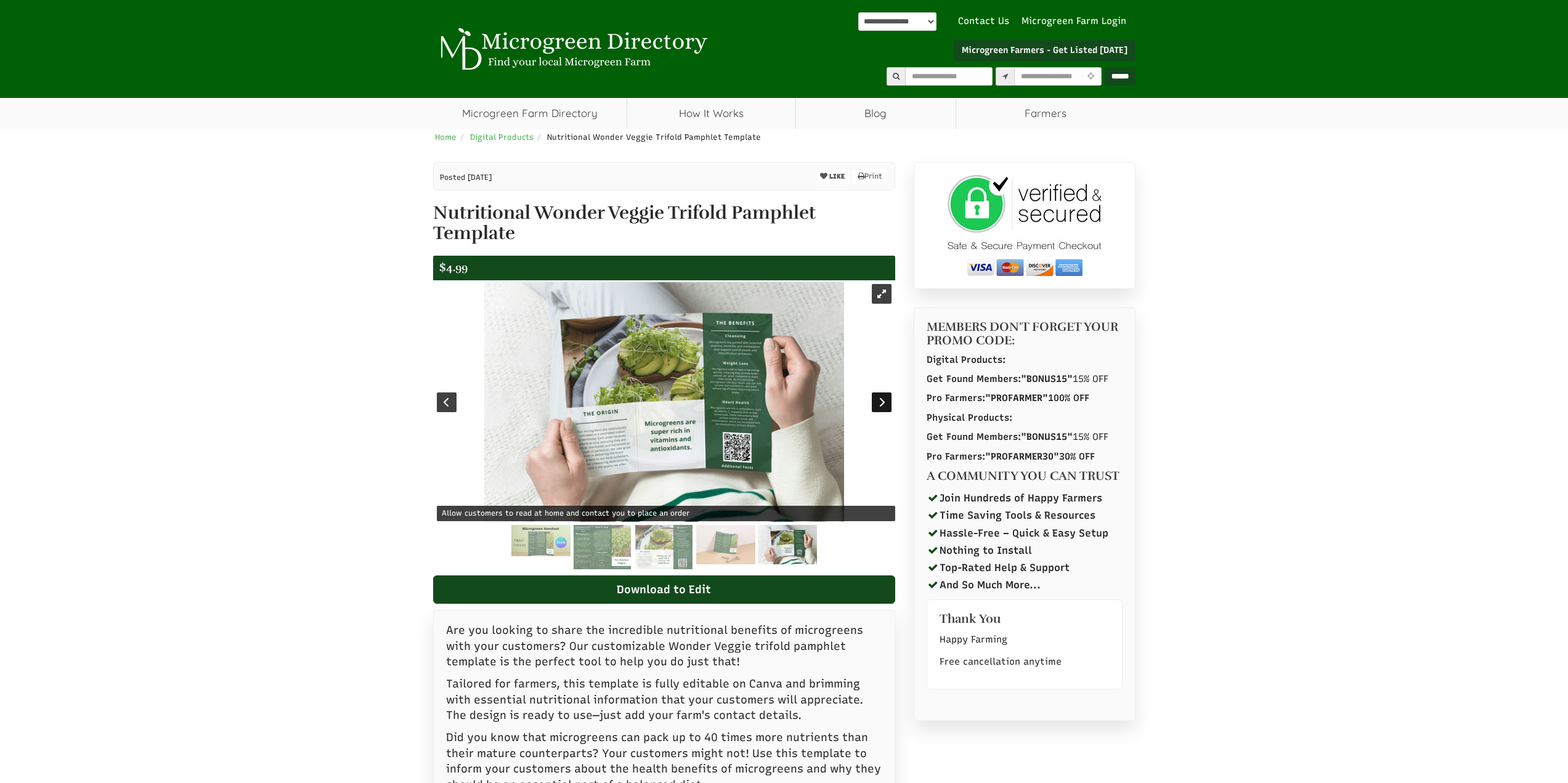
click at [884, 410] on div at bounding box center [882, 403] width 20 height 20
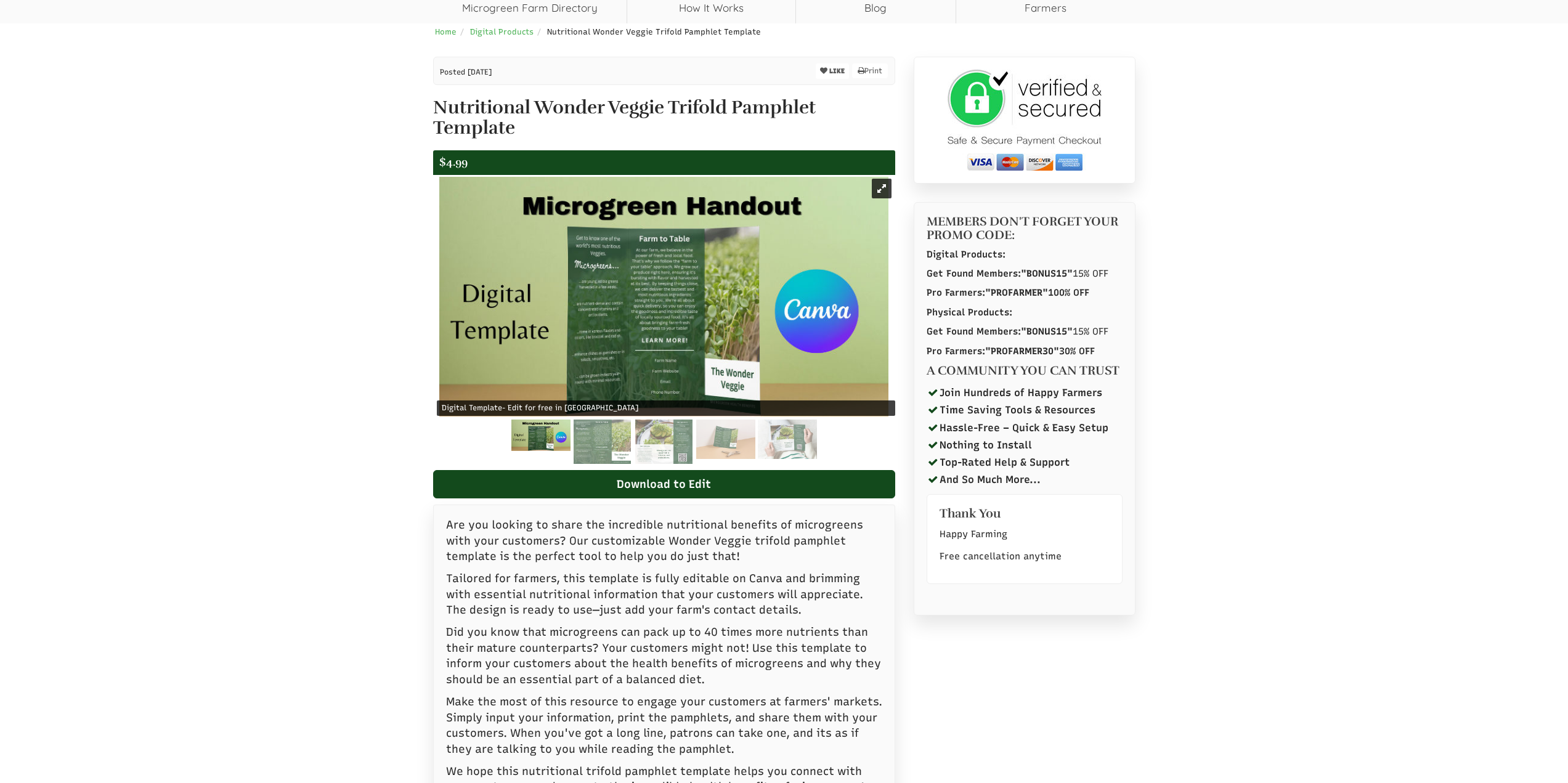
scroll to position [123, 0]
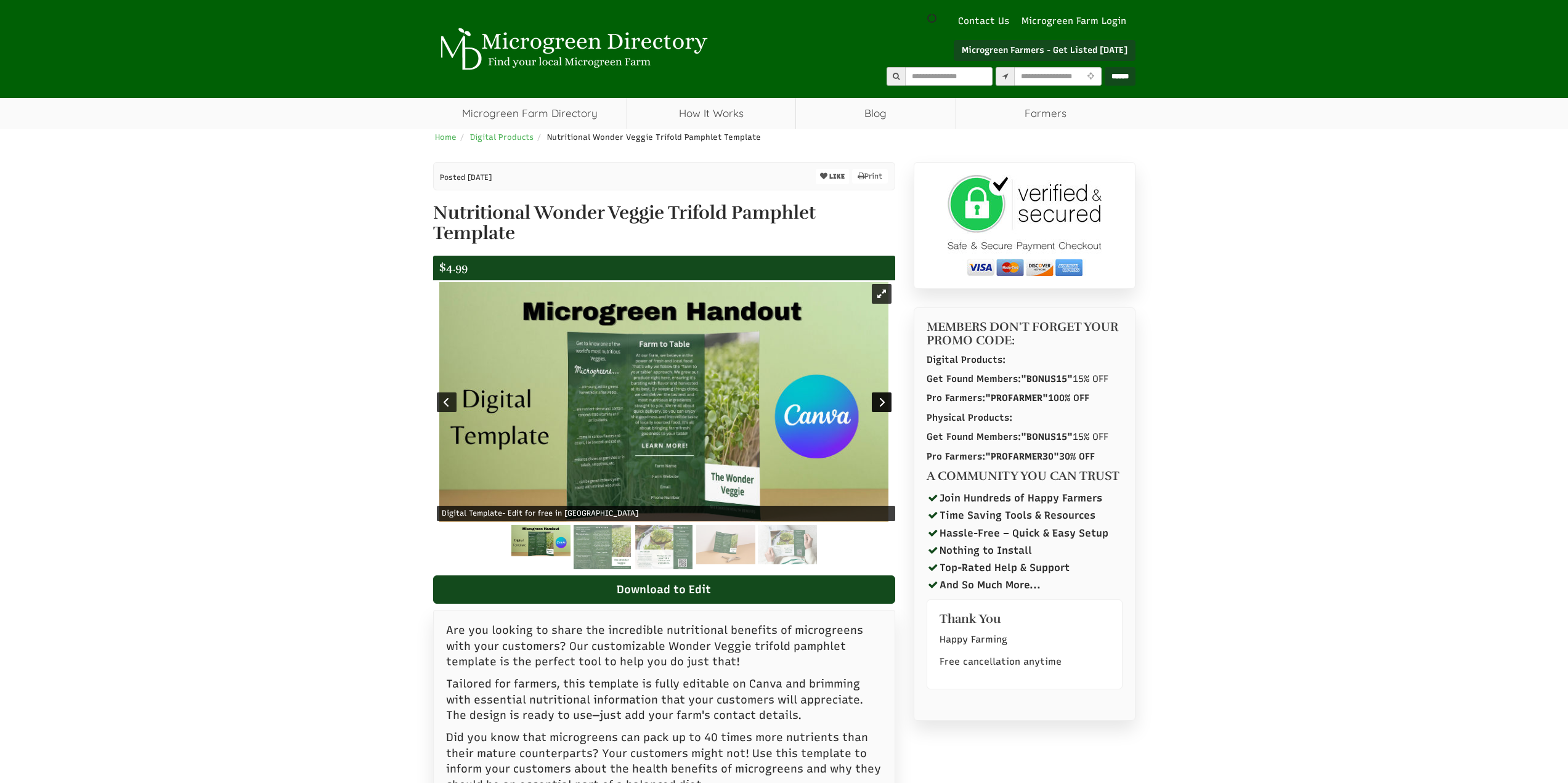
click at [886, 407] on div at bounding box center [882, 403] width 20 height 20
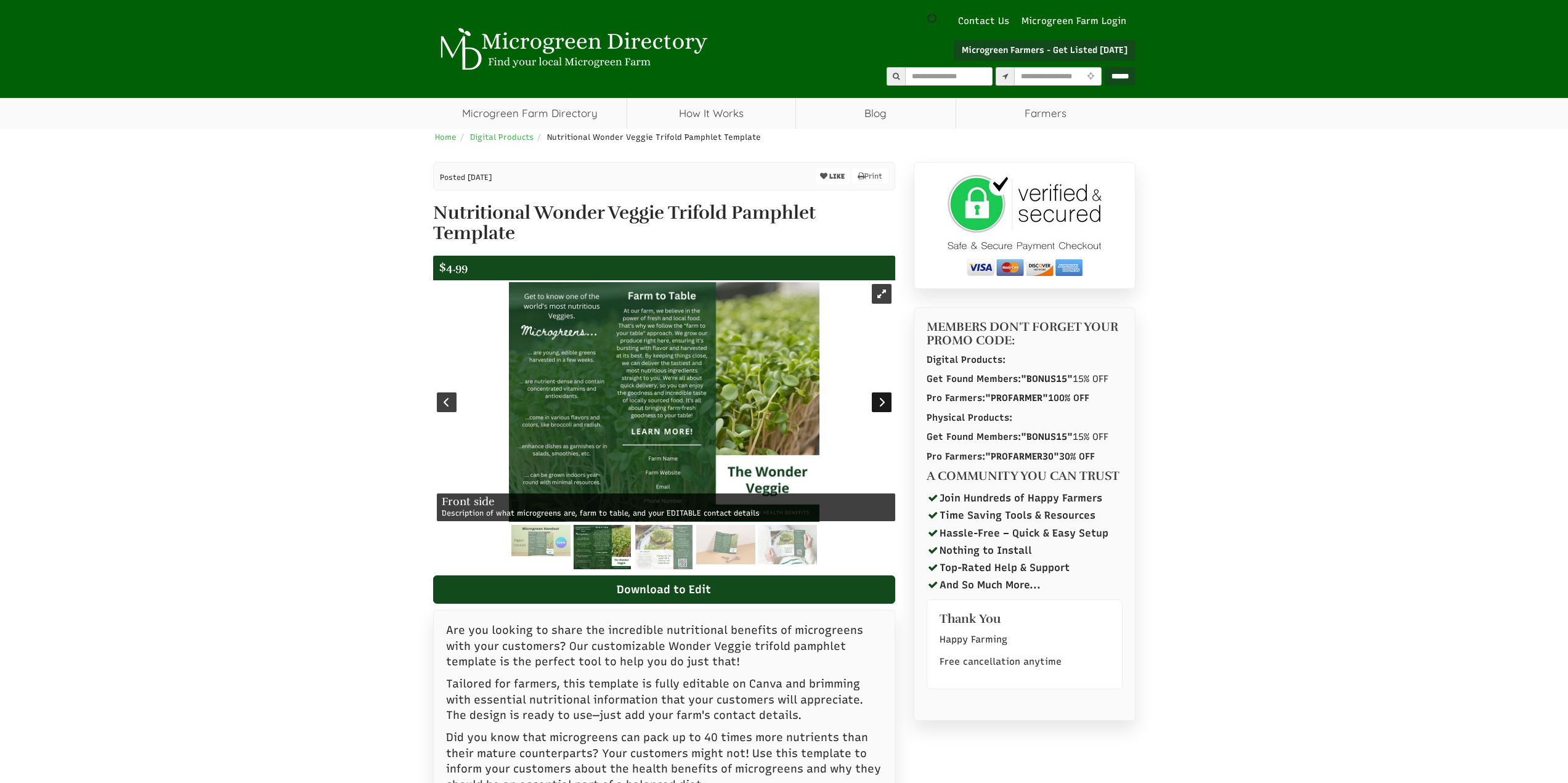
click at [886, 407] on div at bounding box center [882, 403] width 20 height 20
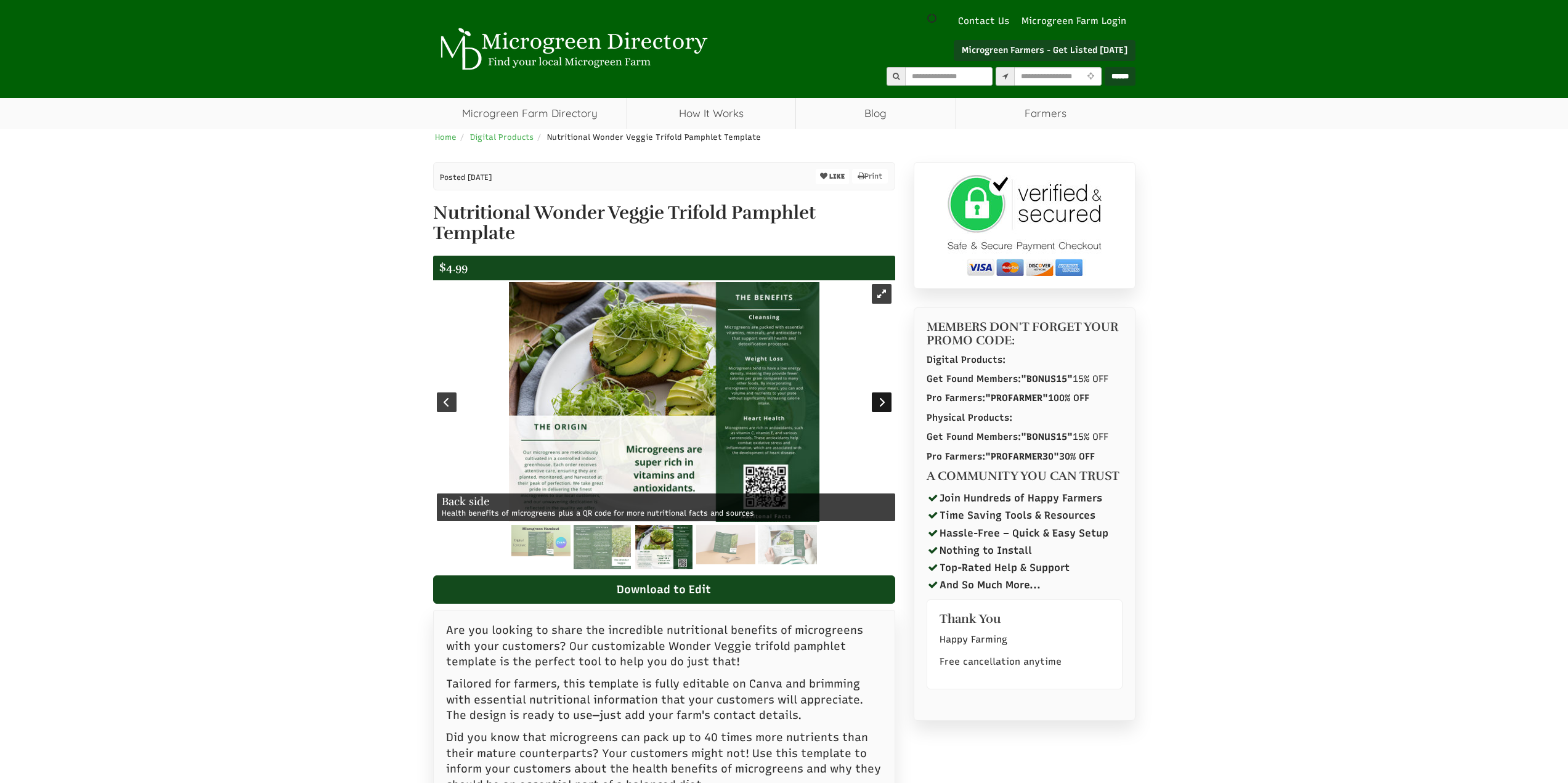
click at [886, 407] on div at bounding box center [882, 403] width 20 height 20
